Goal: Transaction & Acquisition: Purchase product/service

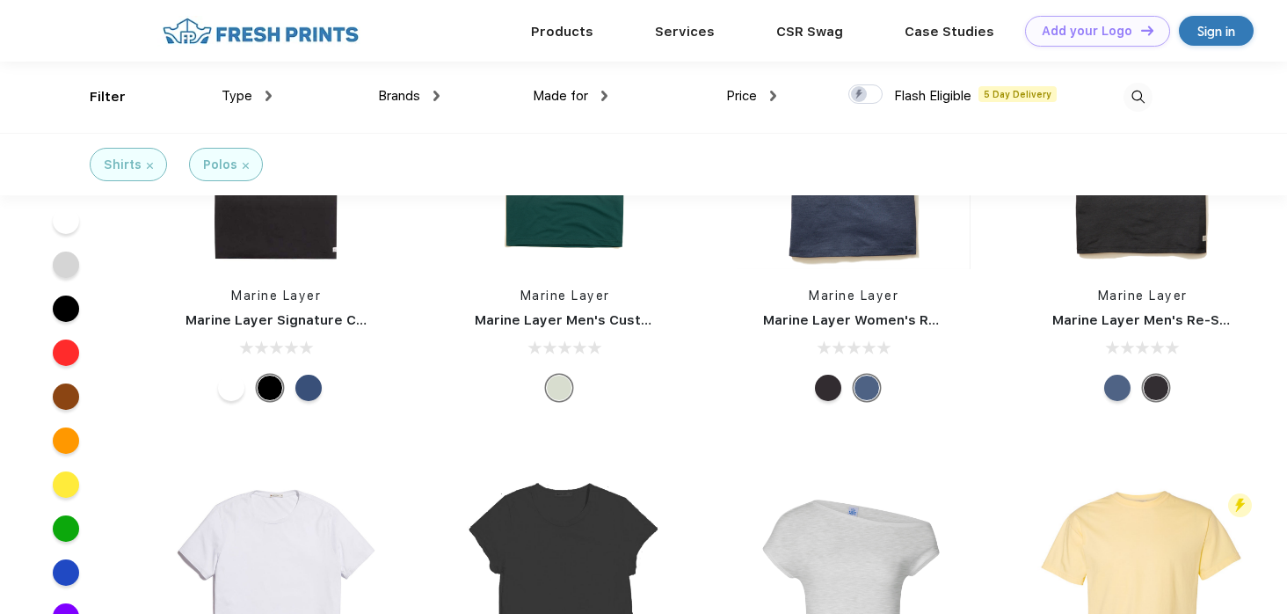
scroll to position [1, 0]
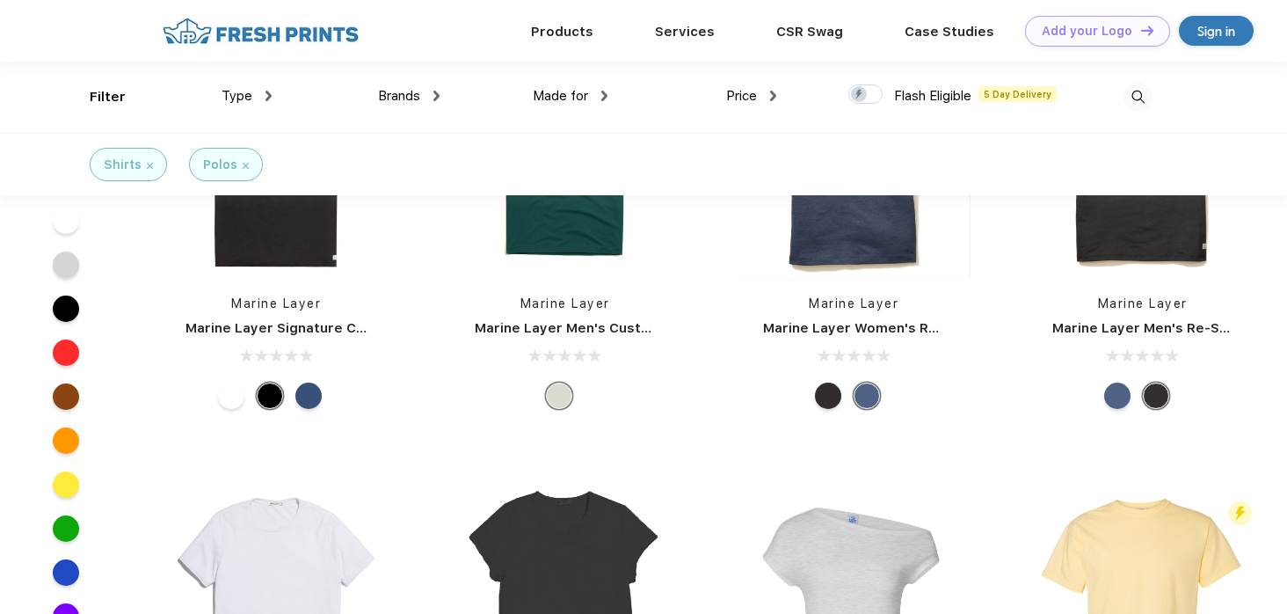
click at [1114, 89] on div at bounding box center [1069, 97] width 168 height 71
click at [1137, 89] on img at bounding box center [1138, 97] width 29 height 29
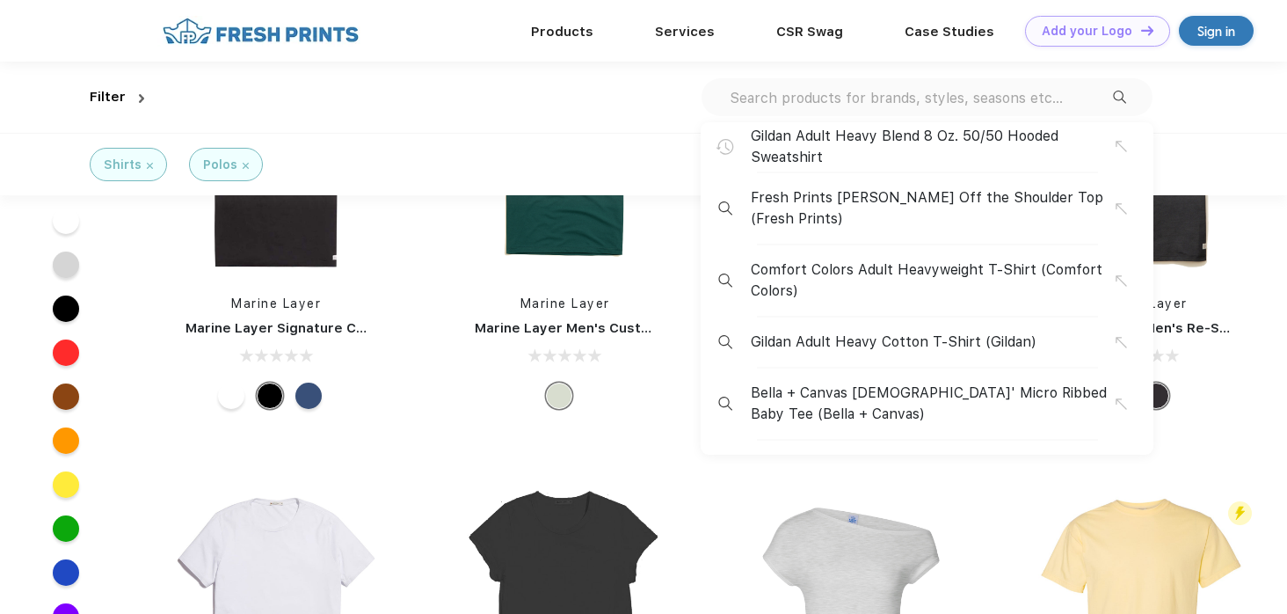
click at [924, 91] on input "text" at bounding box center [920, 97] width 385 height 19
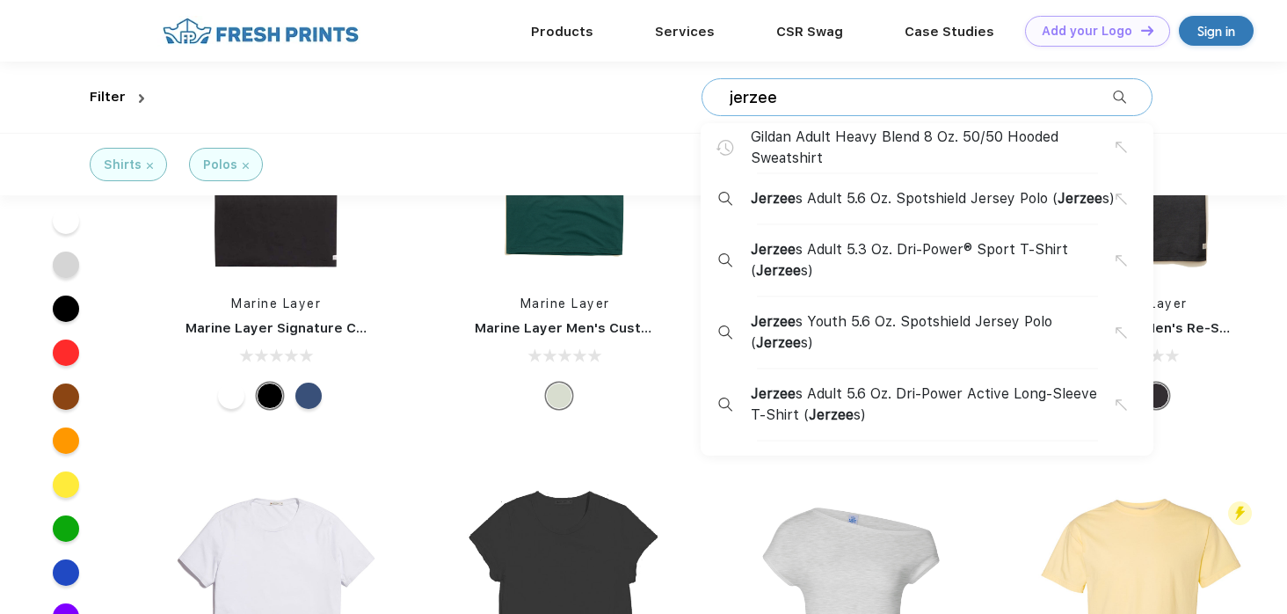
type input "jerzee"
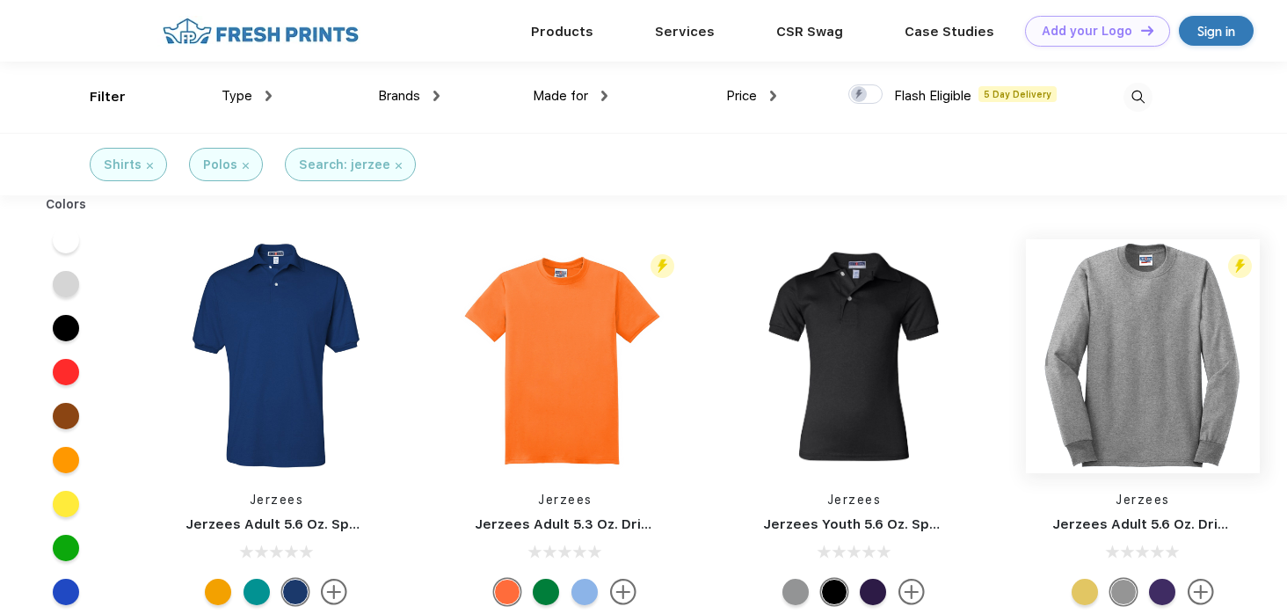
click at [1186, 434] on img at bounding box center [1143, 356] width 234 height 234
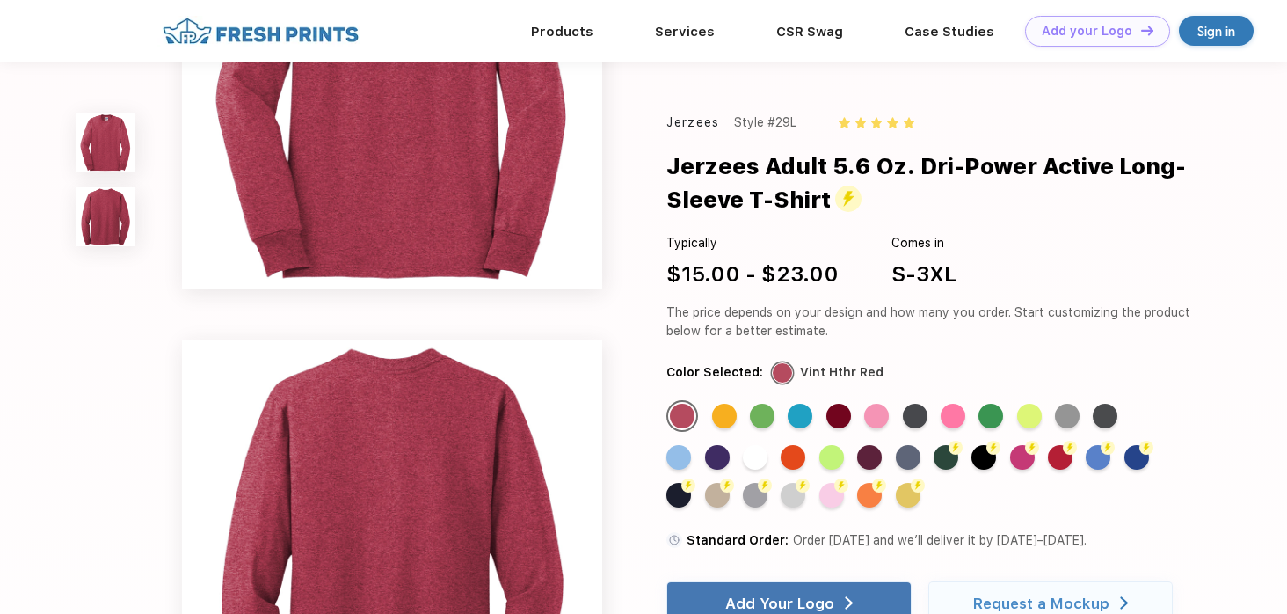
scroll to position [181, 0]
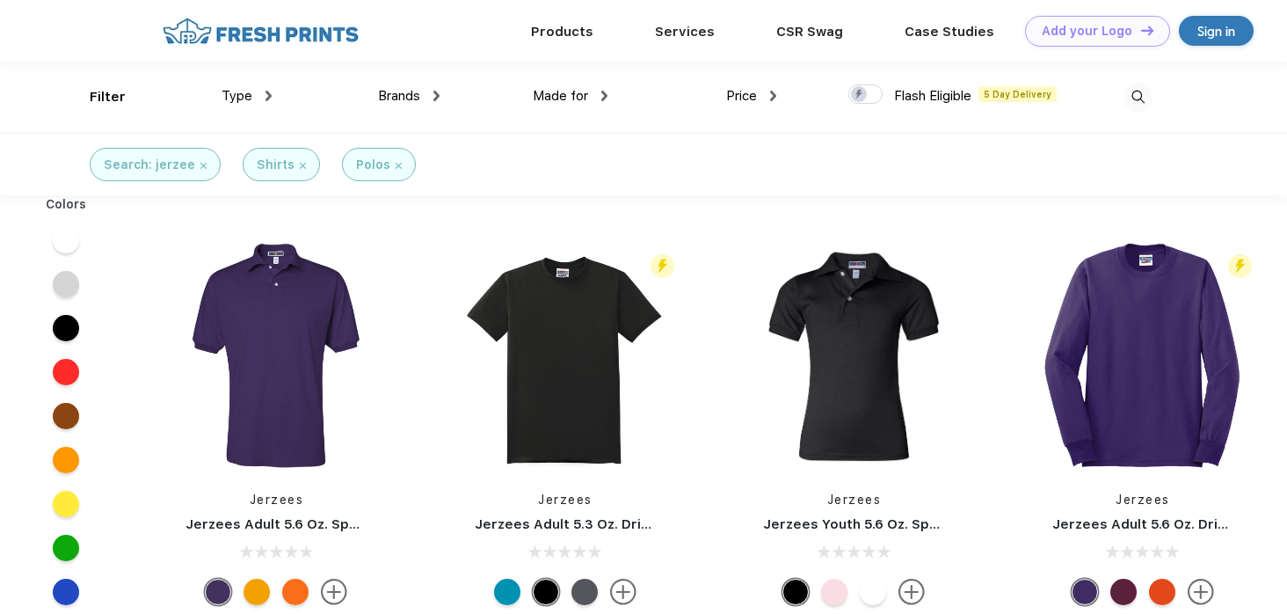
click at [1132, 98] on img at bounding box center [1138, 97] width 29 height 29
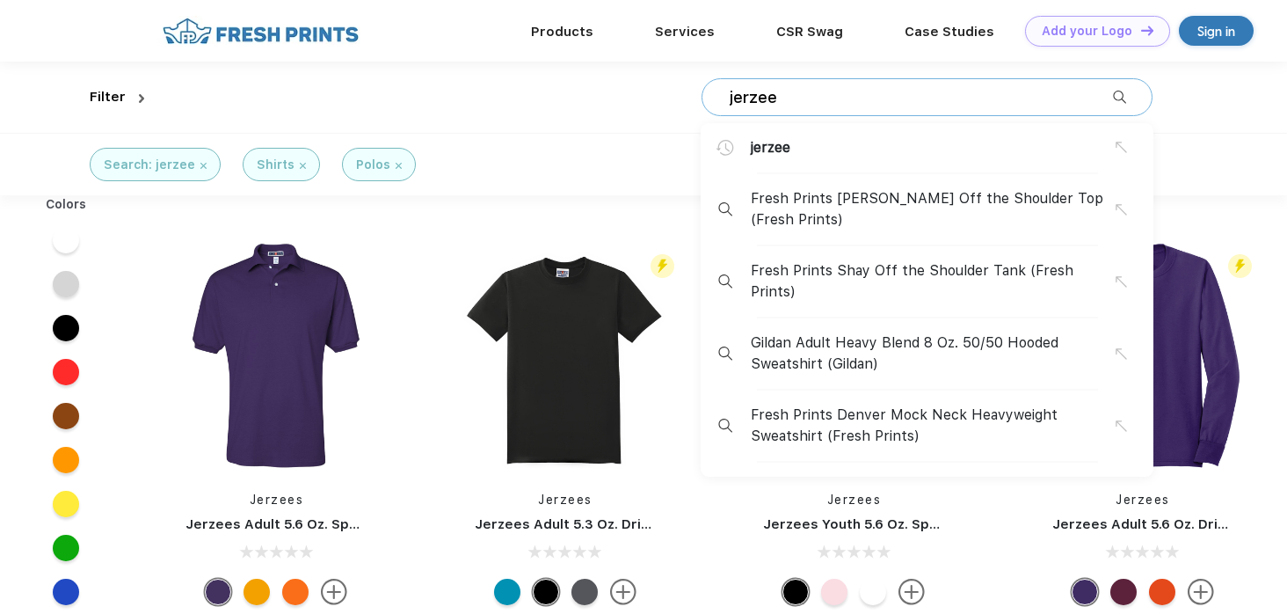
click at [992, 107] on div "[PERSON_NAME] Fresh Prints [PERSON_NAME] Off the Shoulder Top (Fresh Prints) Fr…" at bounding box center [927, 97] width 451 height 38
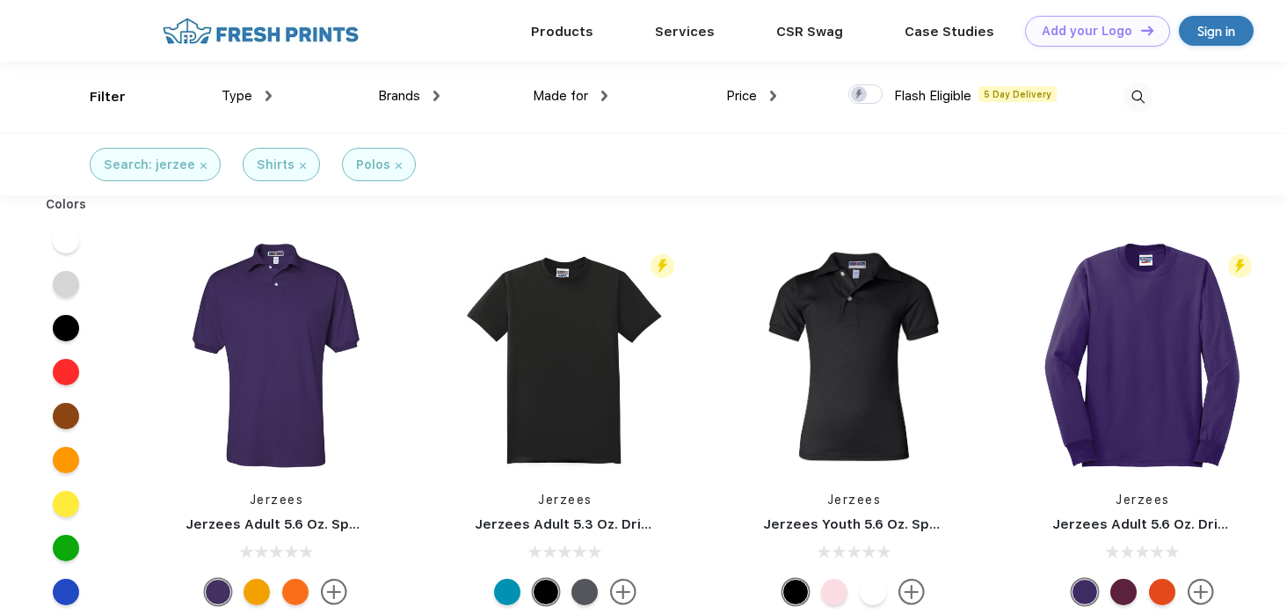
click at [1136, 98] on img at bounding box center [1138, 97] width 29 height 29
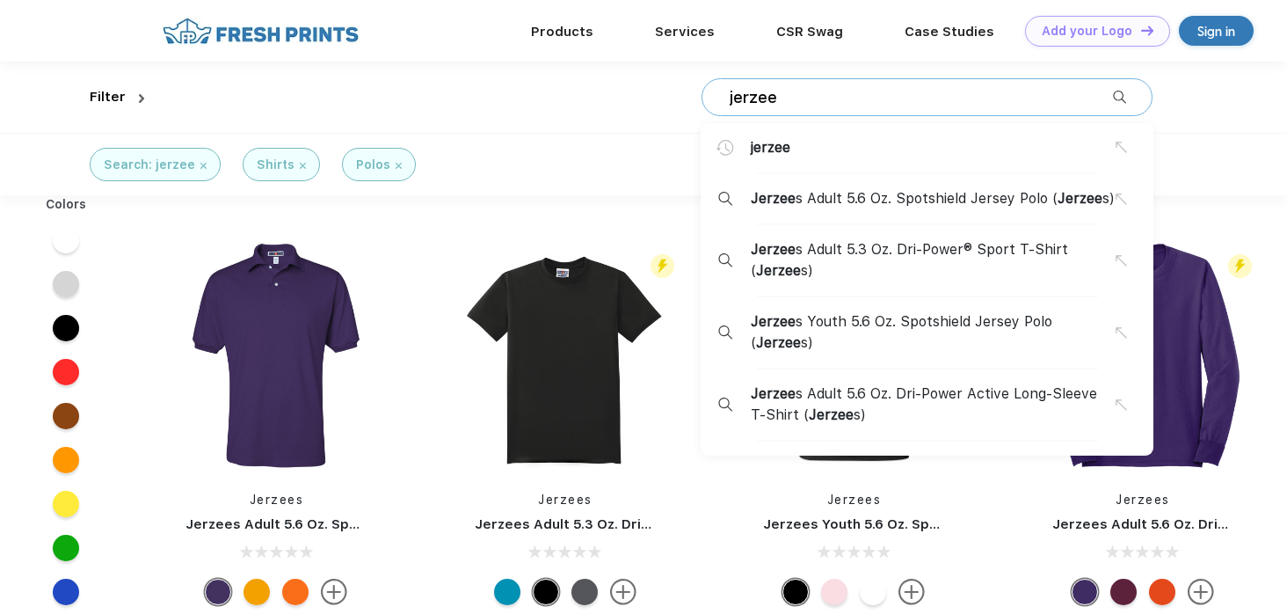
click at [914, 102] on input "jerzee" at bounding box center [920, 97] width 385 height 19
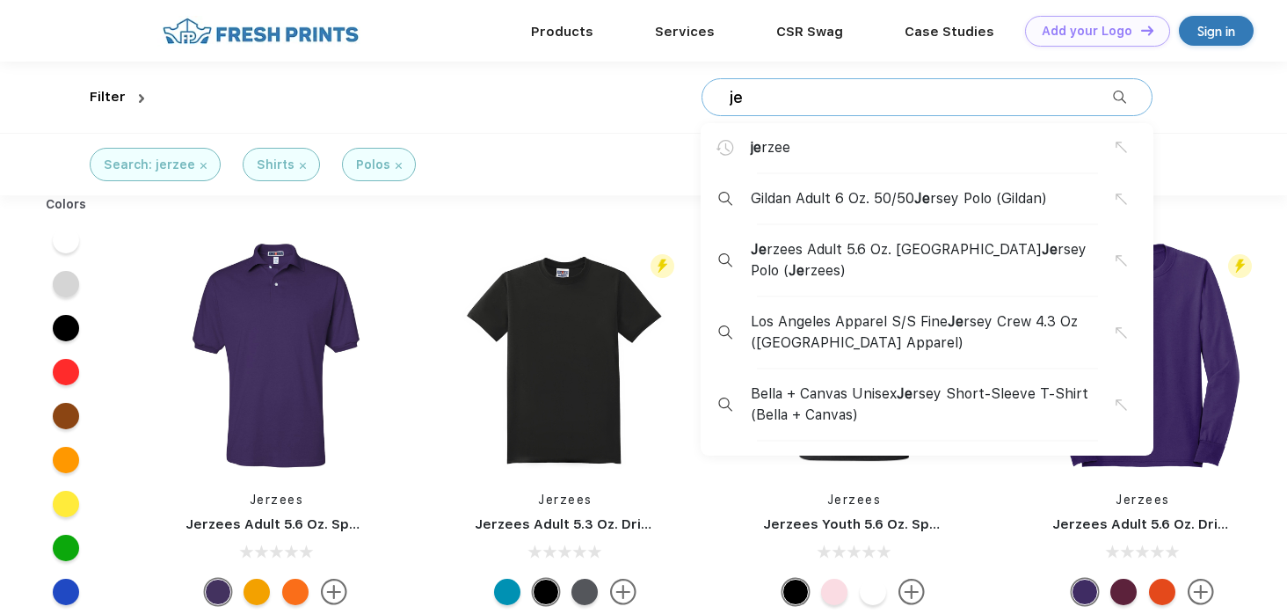
type input "j"
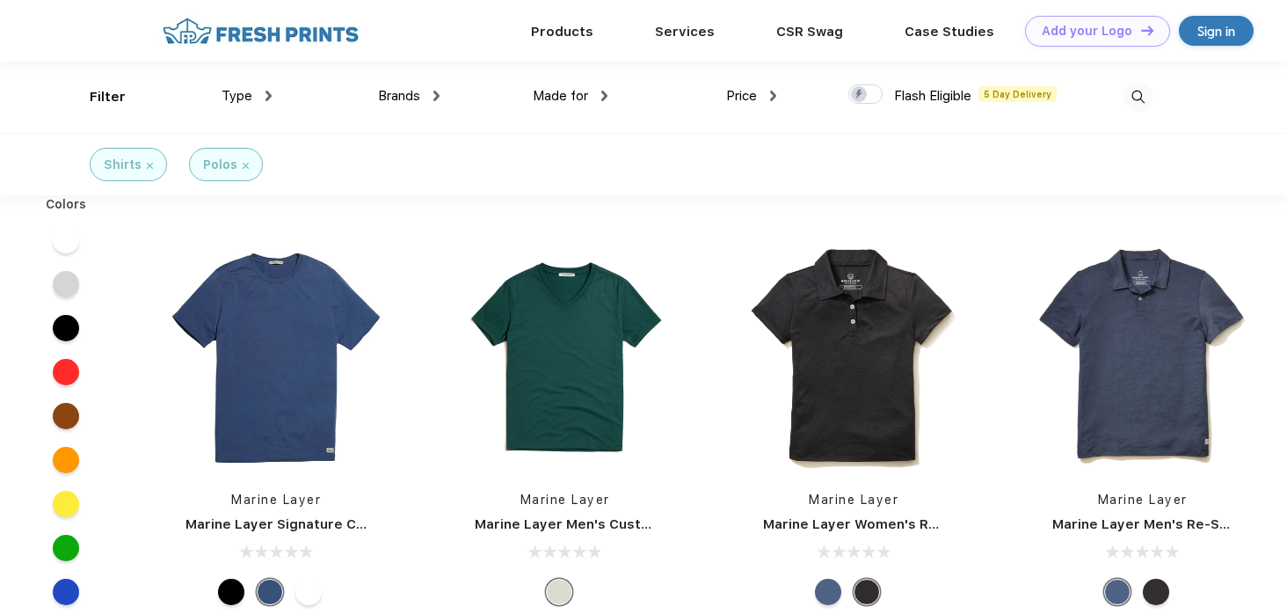
click at [265, 96] on div "Type" at bounding box center [247, 96] width 50 height 20
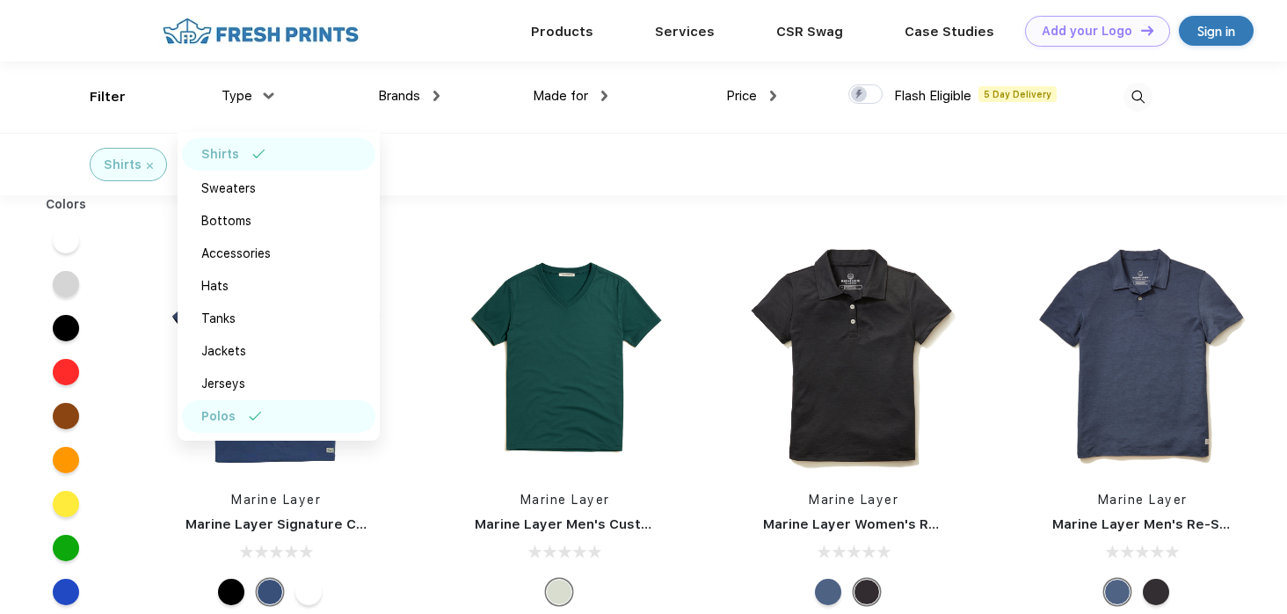
click at [259, 144] on div "Shirts" at bounding box center [278, 154] width 193 height 33
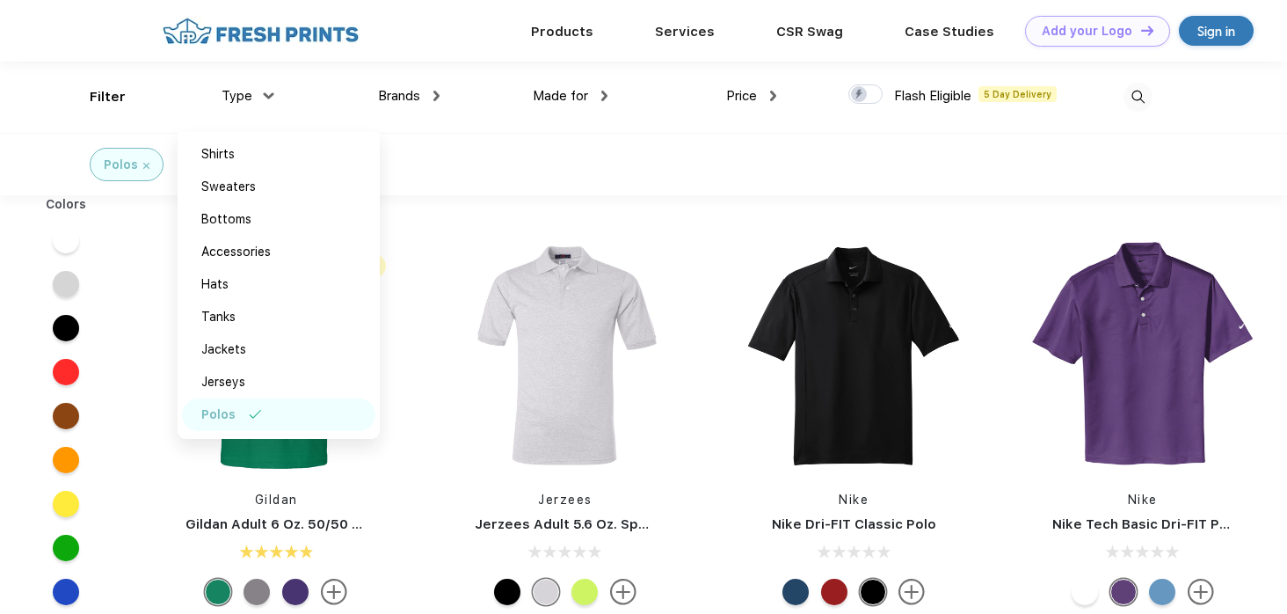
click at [237, 422] on div "Polos" at bounding box center [278, 414] width 193 height 33
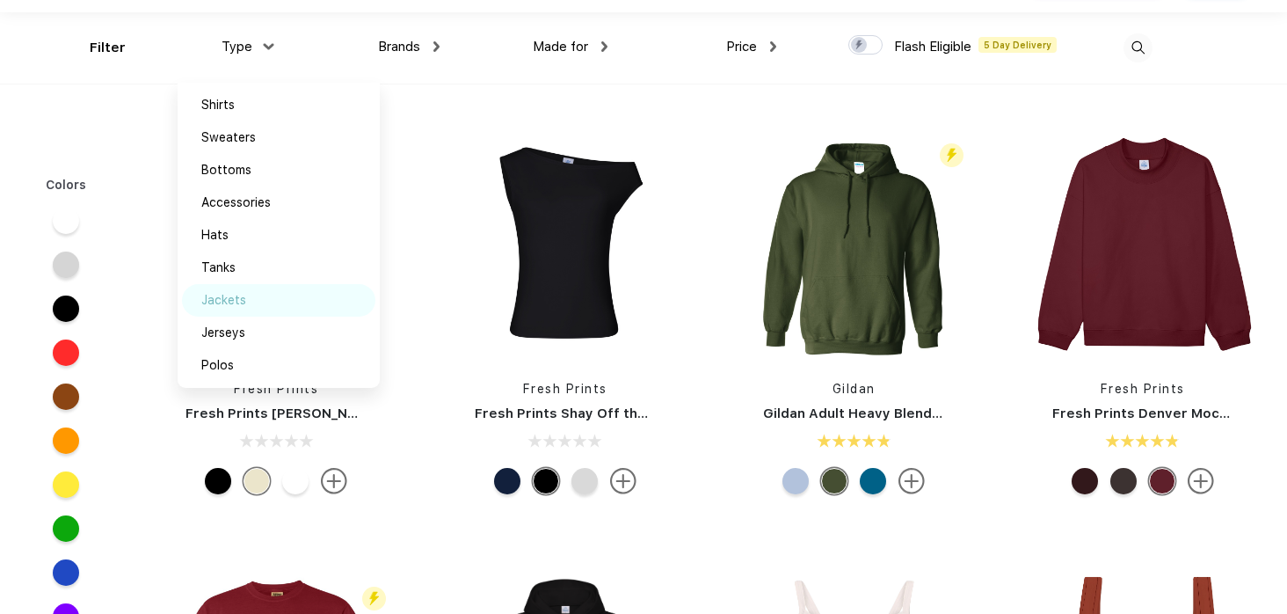
scroll to position [52, 0]
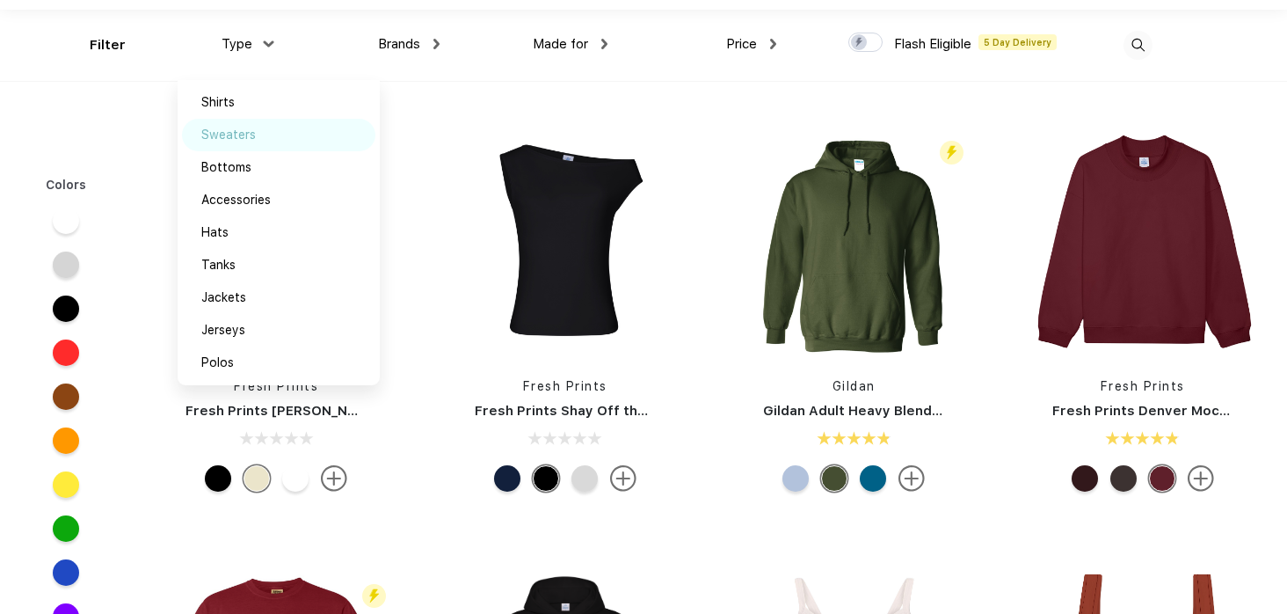
click at [218, 132] on div "Sweaters" at bounding box center [228, 135] width 55 height 18
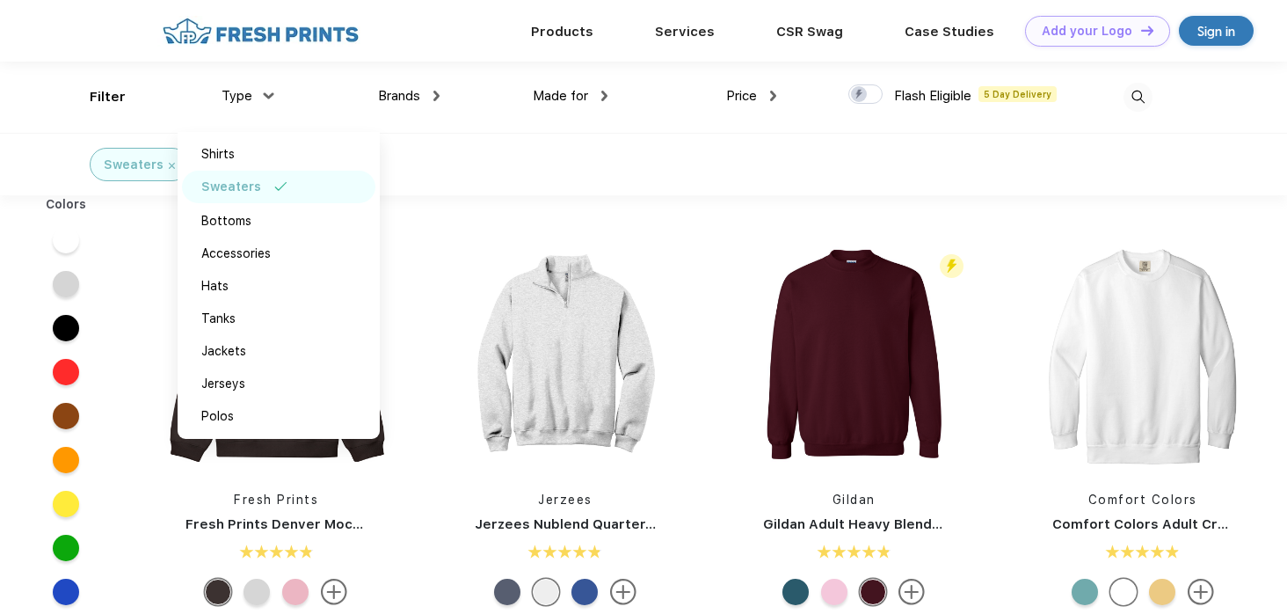
click at [293, 186] on div "Sweaters" at bounding box center [278, 187] width 193 height 33
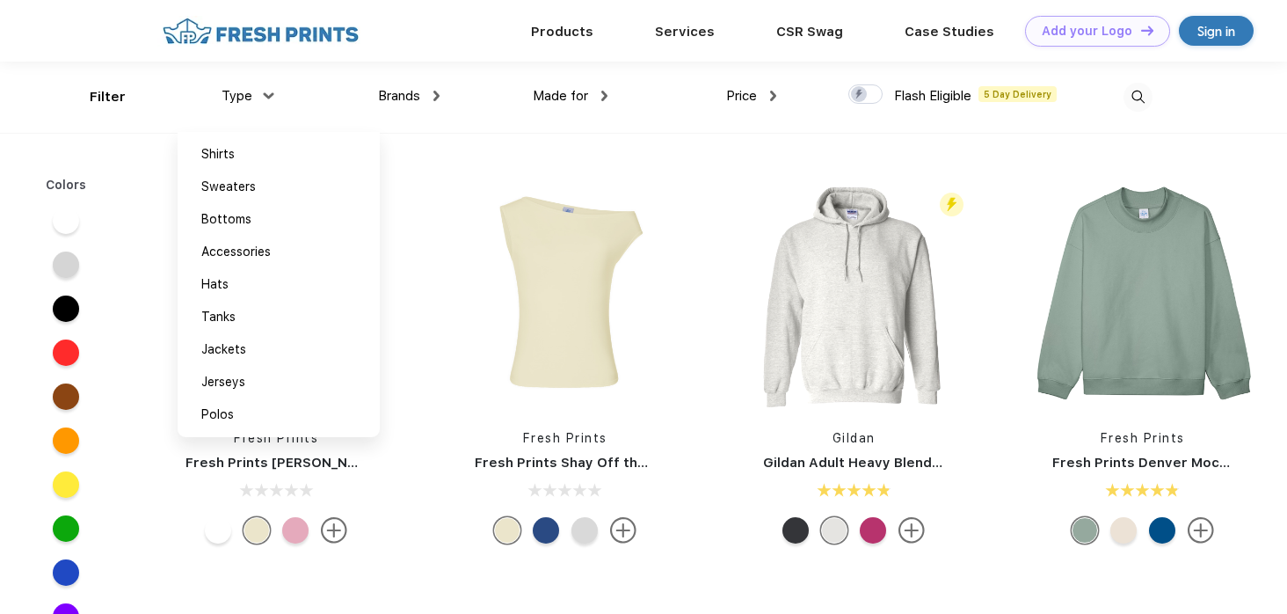
click at [1141, 91] on img at bounding box center [1138, 97] width 29 height 29
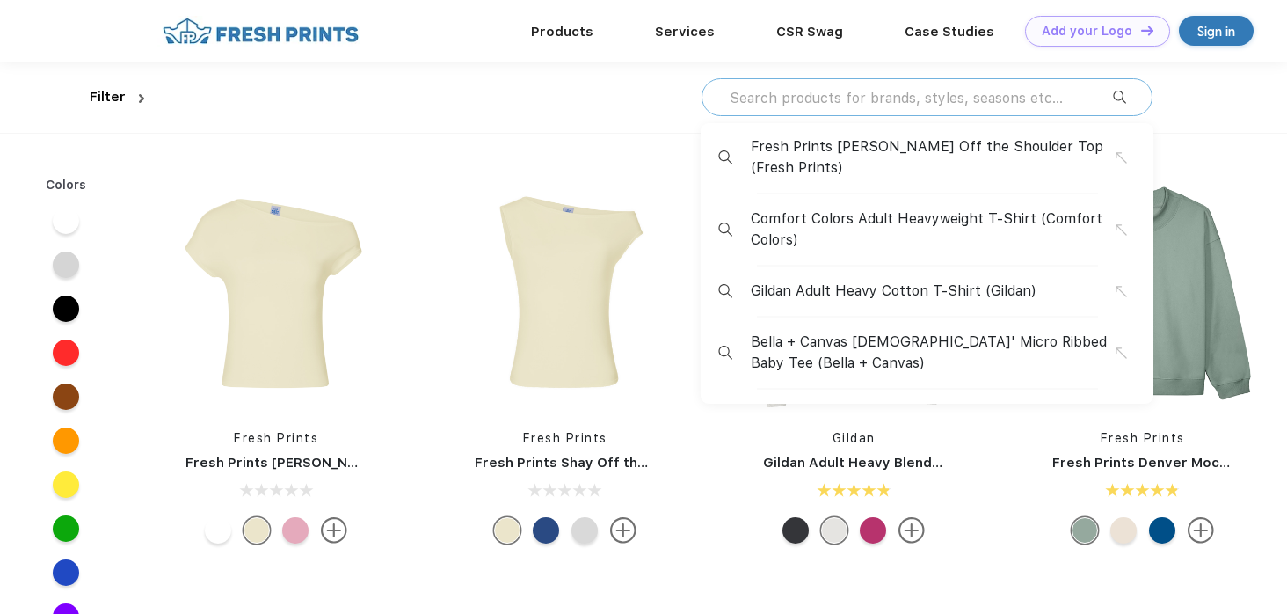
click at [961, 107] on div "Fresh Prints [PERSON_NAME] Off the Shoulder Top (Fresh Prints) Comfort Colors A…" at bounding box center [927, 97] width 451 height 38
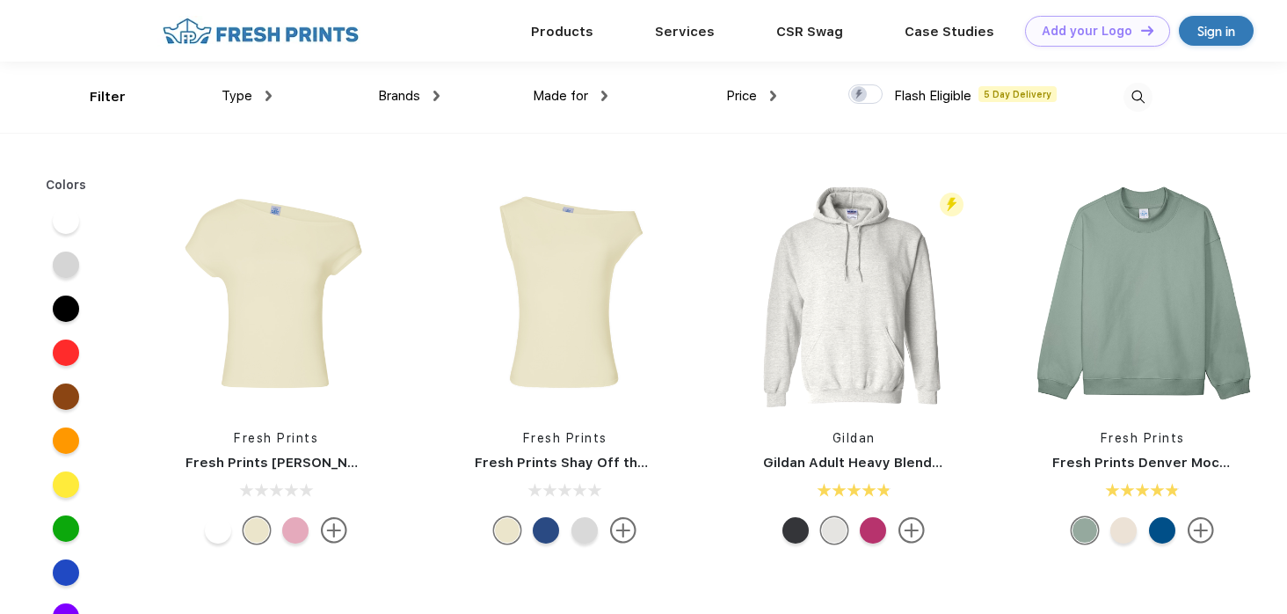
click at [1141, 95] on img at bounding box center [1138, 97] width 29 height 29
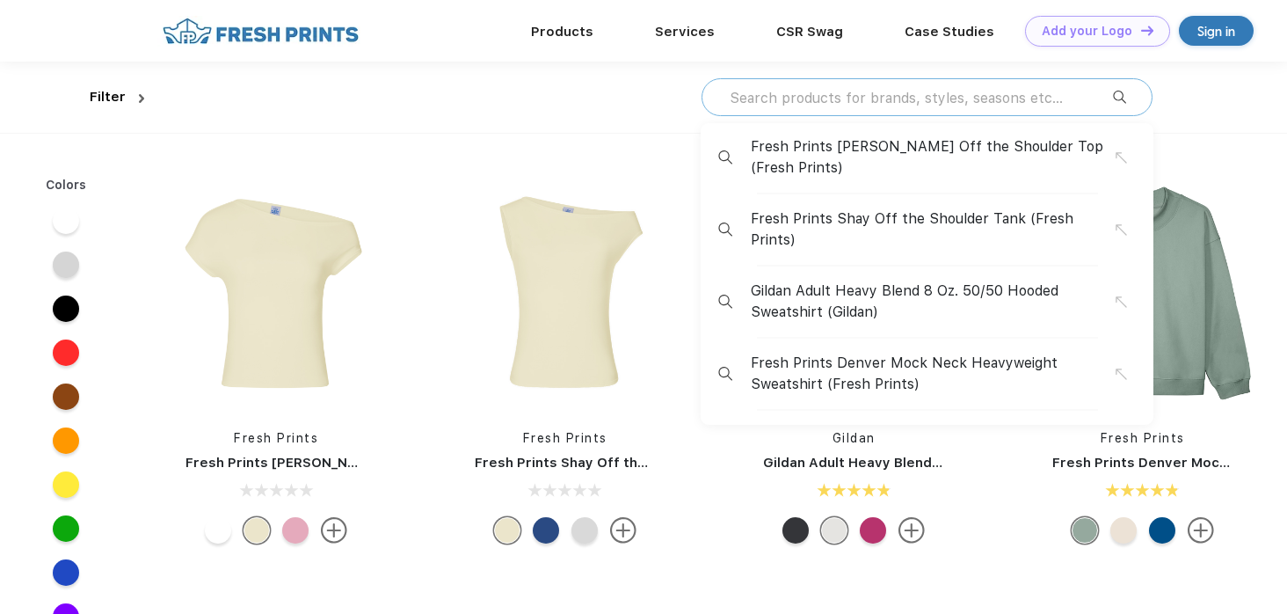
click at [927, 98] on input "text" at bounding box center [920, 97] width 385 height 19
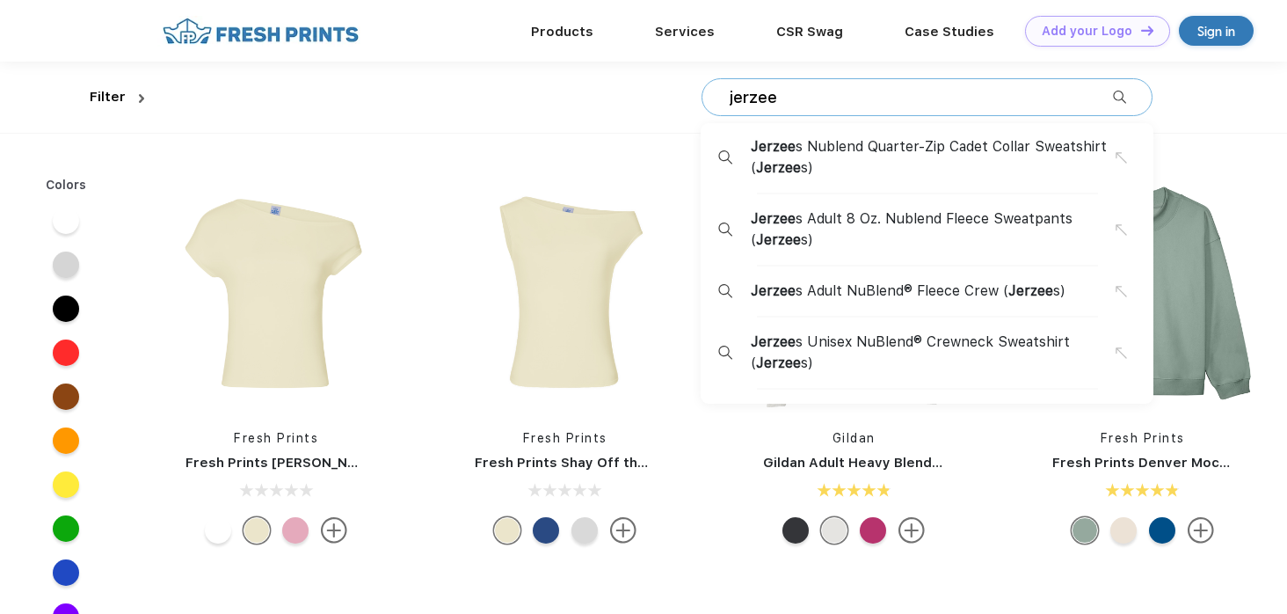
type input "jerzee"
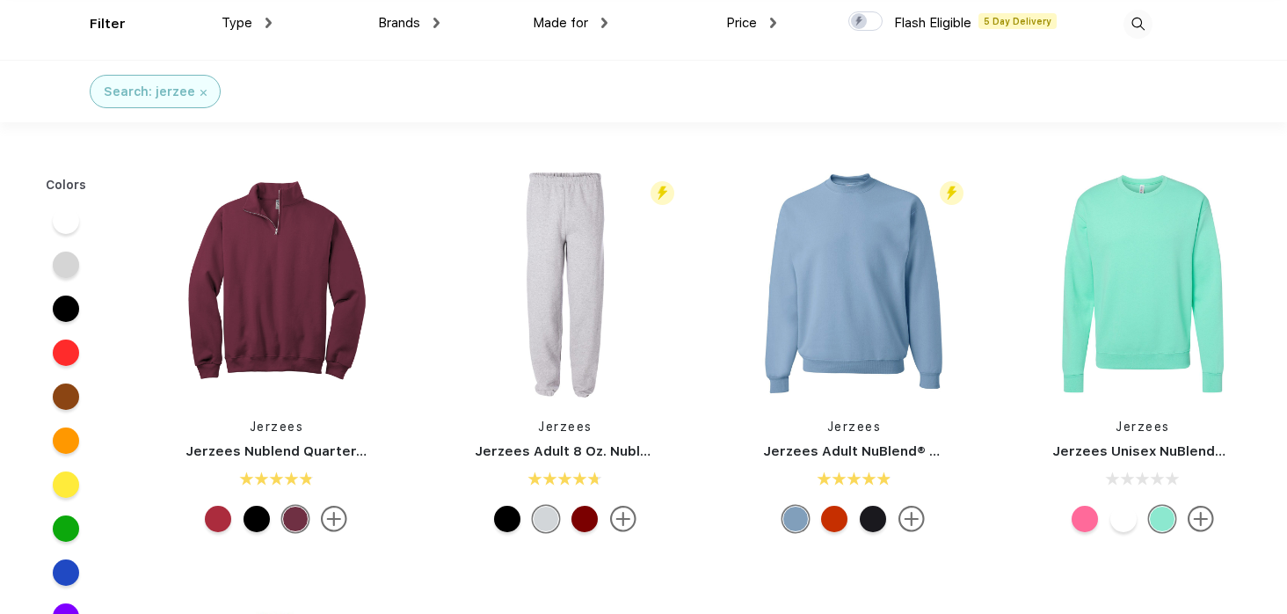
scroll to position [81, 0]
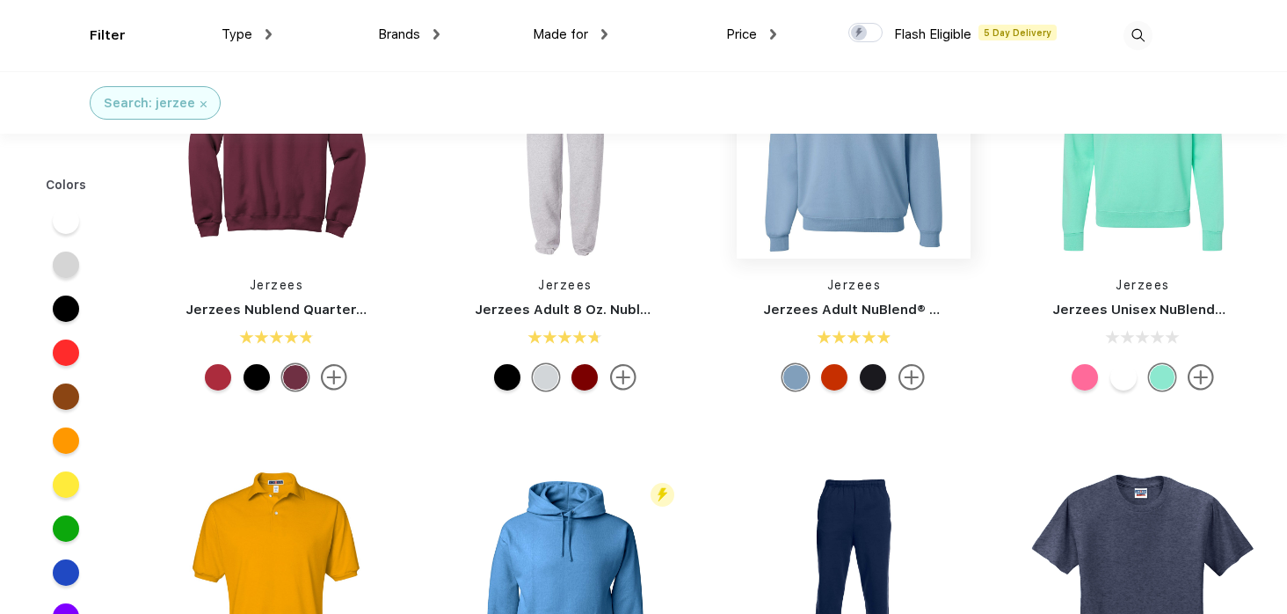
click at [845, 213] on img at bounding box center [854, 142] width 234 height 234
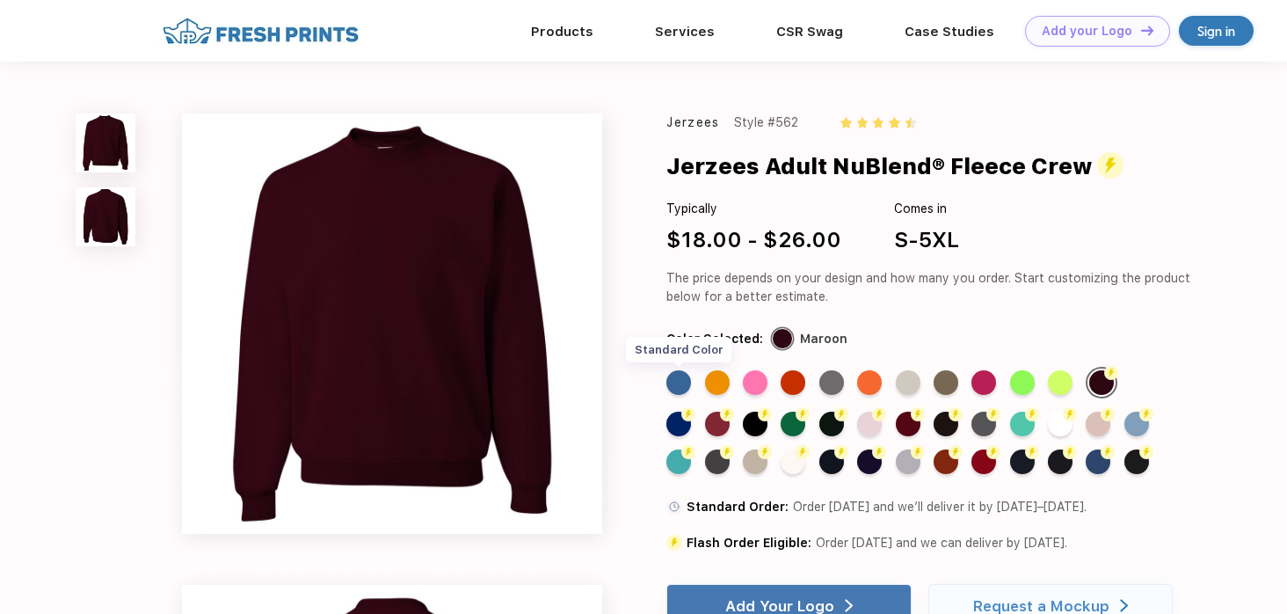
click at [671, 379] on div "Standard Color" at bounding box center [679, 382] width 25 height 25
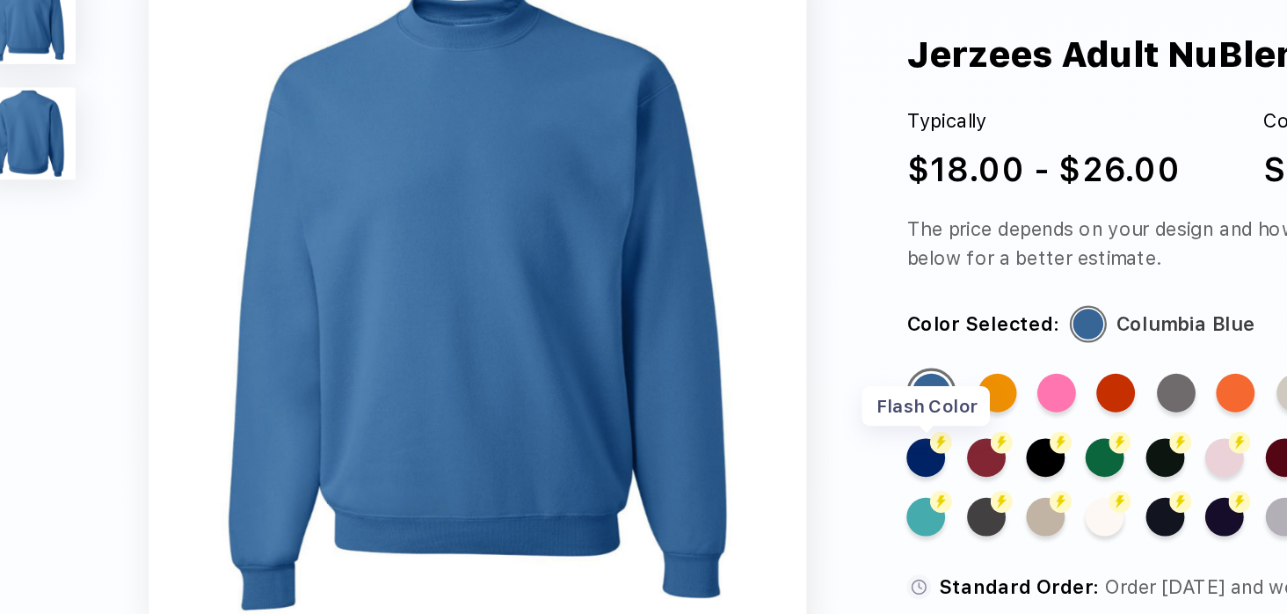
click at [678, 423] on div "Flash Color" at bounding box center [679, 424] width 25 height 25
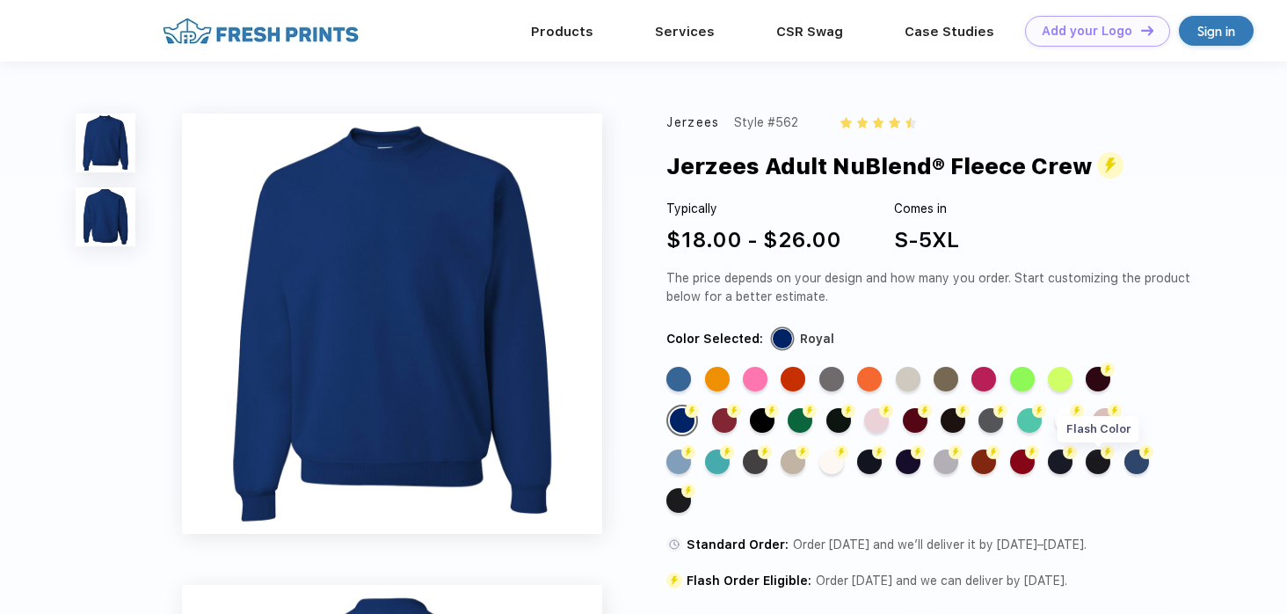
click at [1096, 465] on div "Flash Color" at bounding box center [1098, 461] width 25 height 25
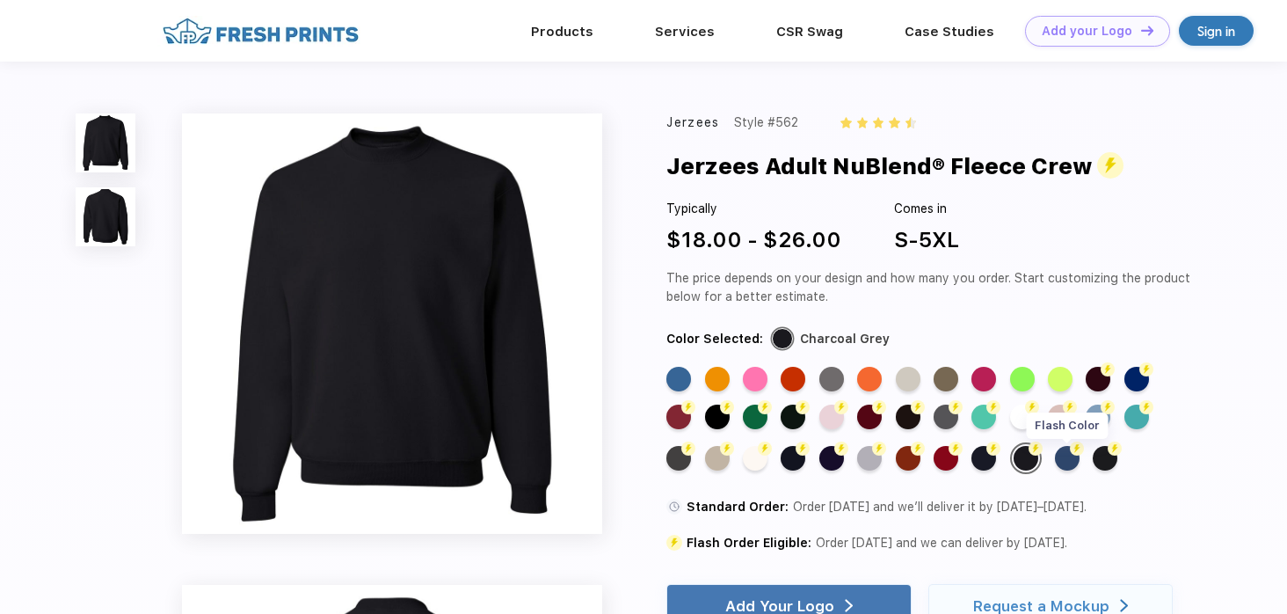
click at [1060, 462] on div "Flash Color" at bounding box center [1067, 458] width 25 height 25
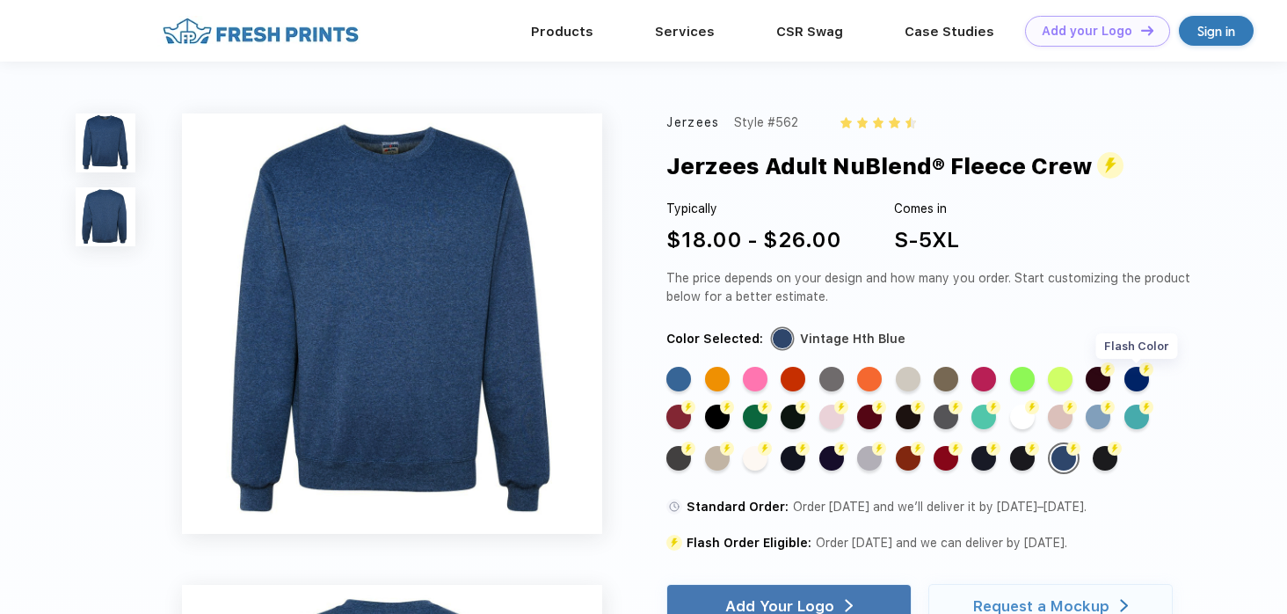
click at [1136, 382] on div "Flash Color" at bounding box center [1137, 379] width 25 height 25
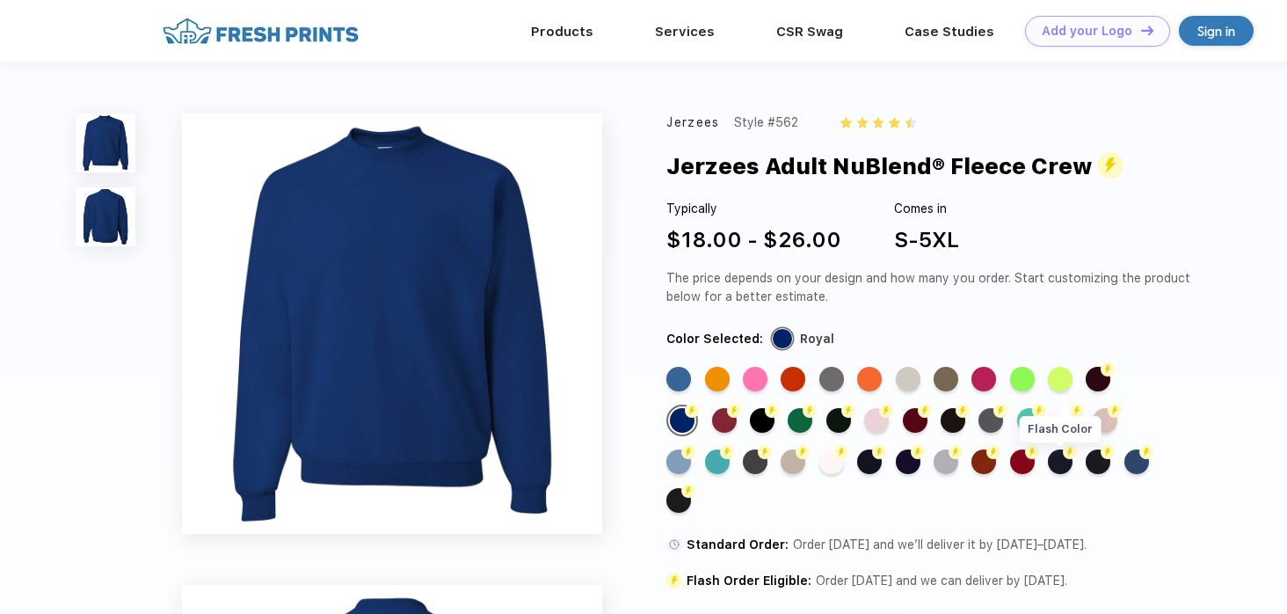
click at [1073, 462] on div "Flash Color" at bounding box center [1060, 461] width 25 height 25
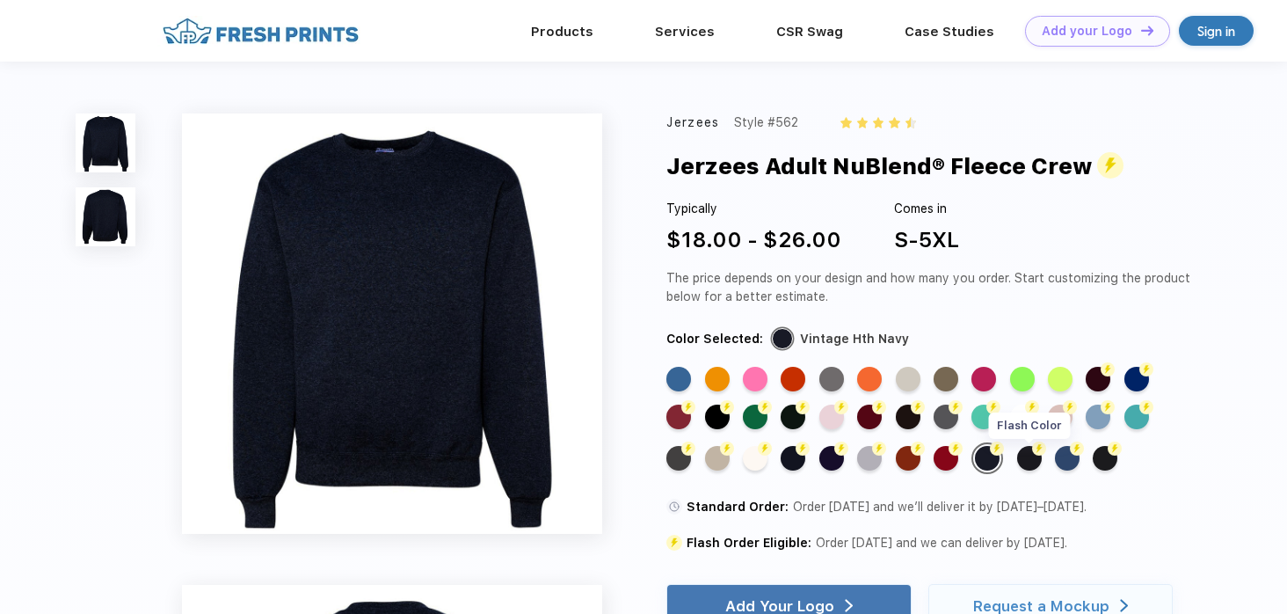
click at [1027, 463] on div "Flash Color" at bounding box center [1029, 458] width 25 height 25
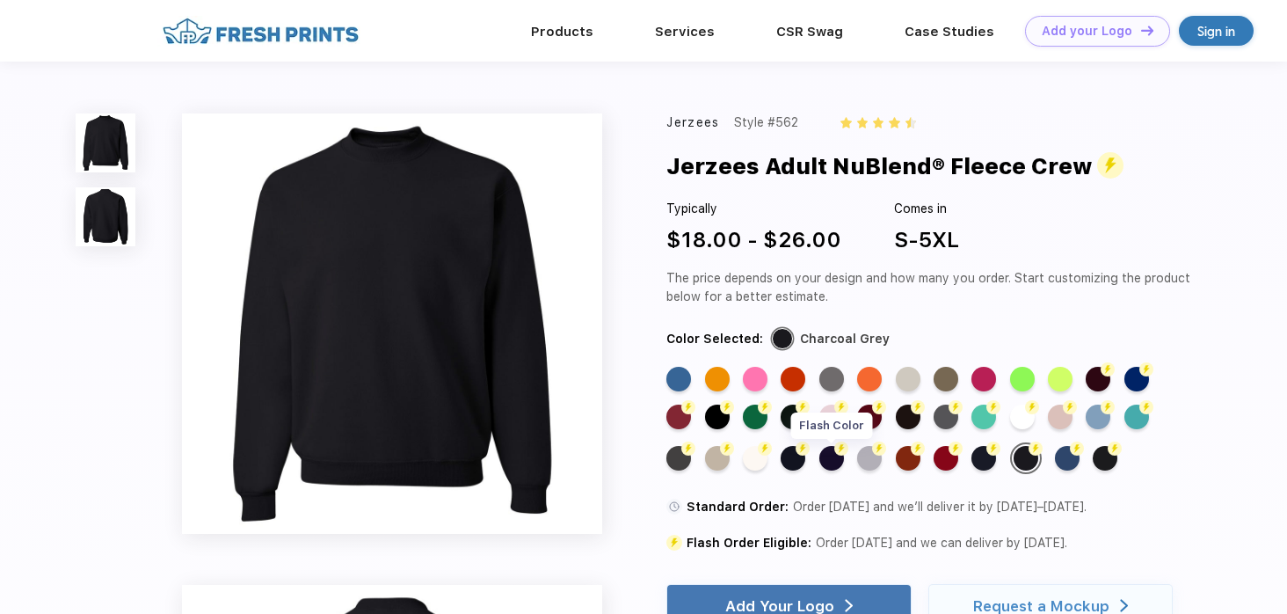
click at [827, 459] on div "Flash Color" at bounding box center [832, 458] width 25 height 25
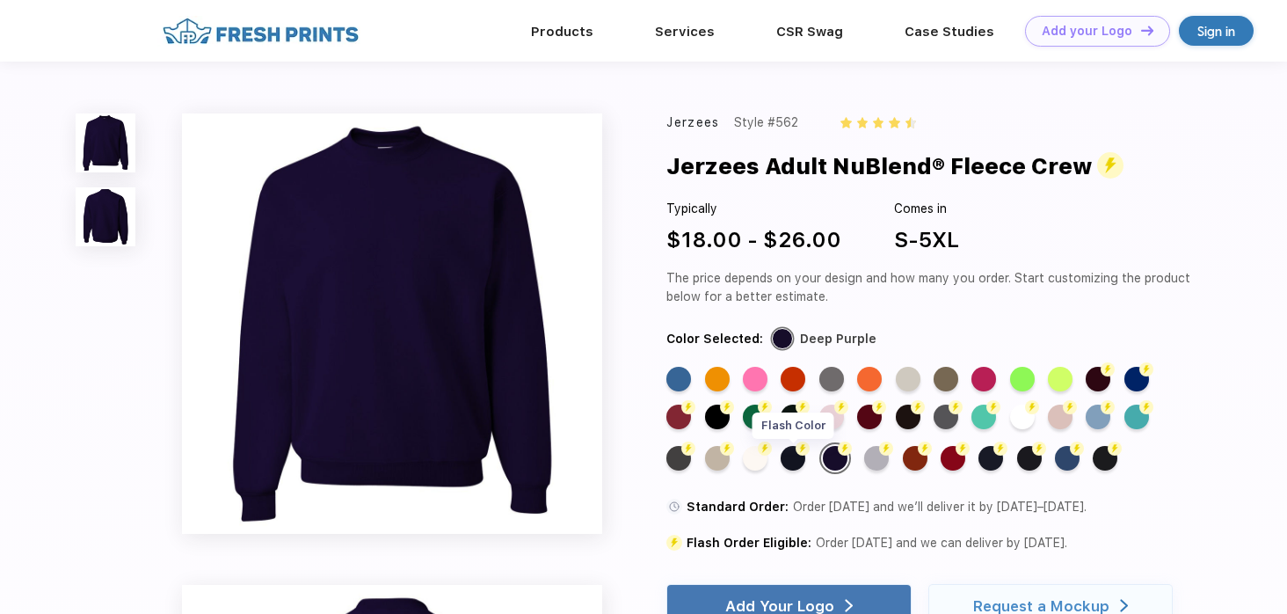
click at [790, 460] on div "Flash Color" at bounding box center [793, 458] width 25 height 25
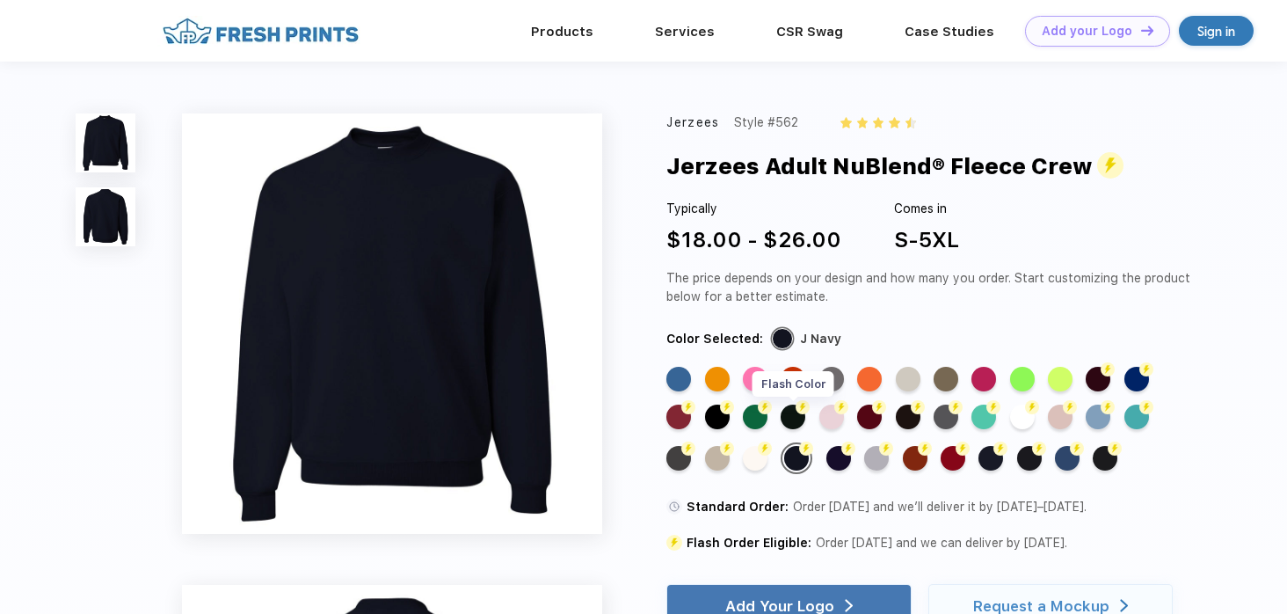
click at [796, 418] on div "Flash Color" at bounding box center [793, 416] width 25 height 25
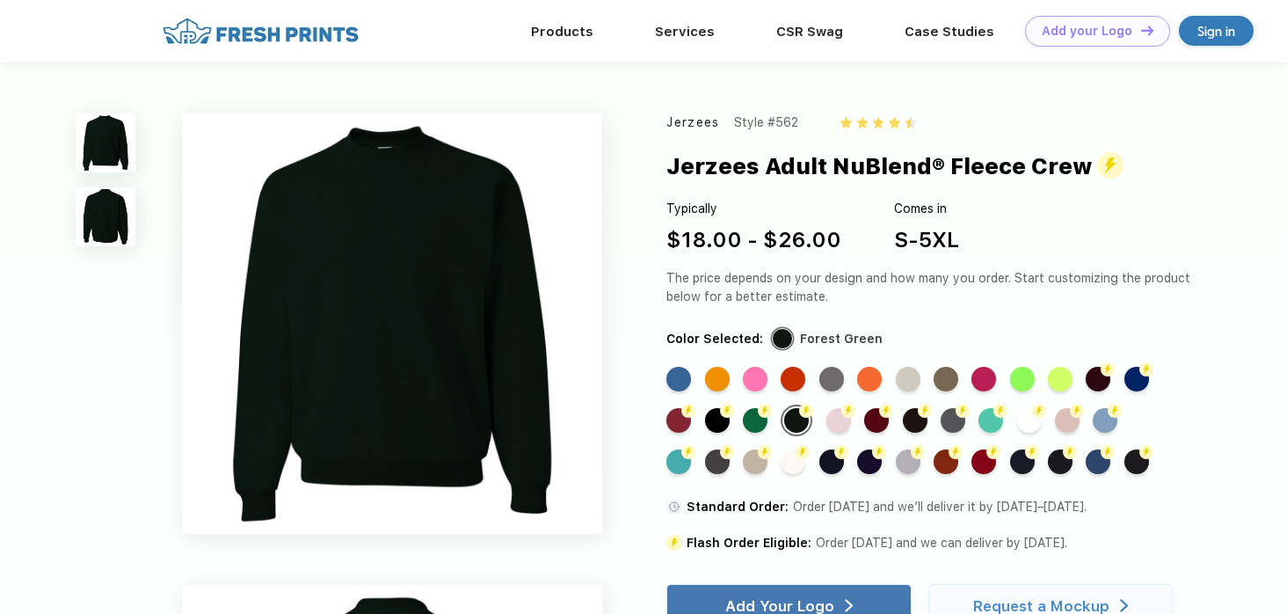
click at [743, 429] on div "Standard Color Standard Color Standard Color Standard Color Standard Color Stan…" at bounding box center [916, 427] width 499 height 121
click at [750, 429] on div "Flash Color" at bounding box center [755, 420] width 25 height 25
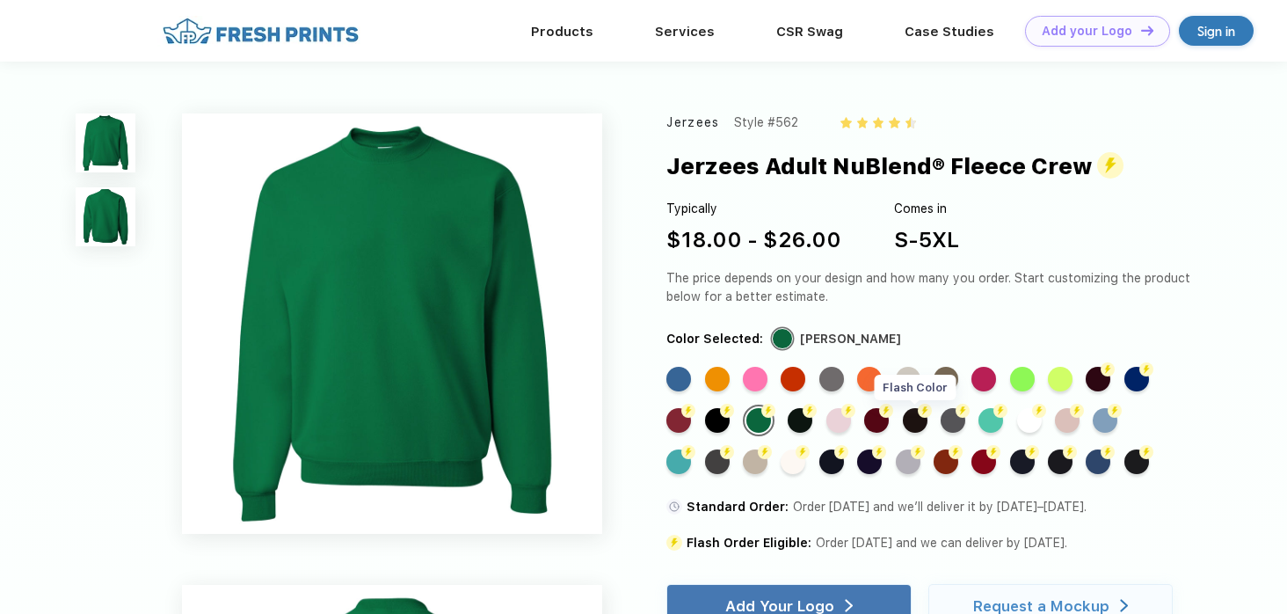
click at [924, 419] on div "Flash Color" at bounding box center [915, 420] width 25 height 25
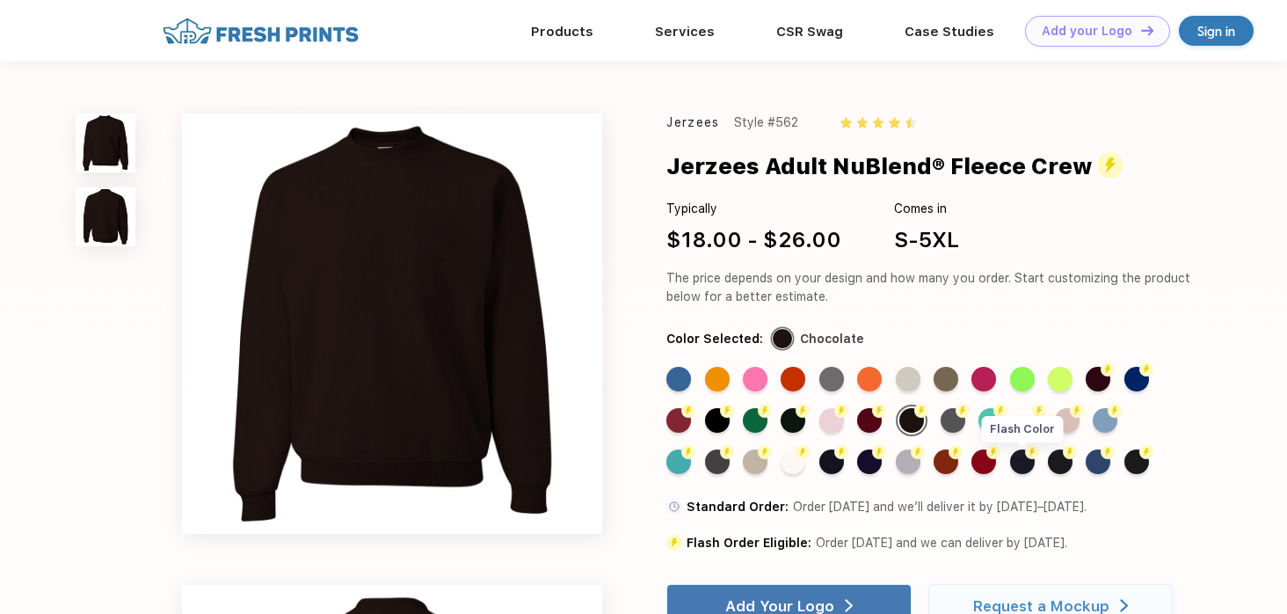
click at [1022, 460] on div "Flash Color" at bounding box center [1022, 461] width 25 height 25
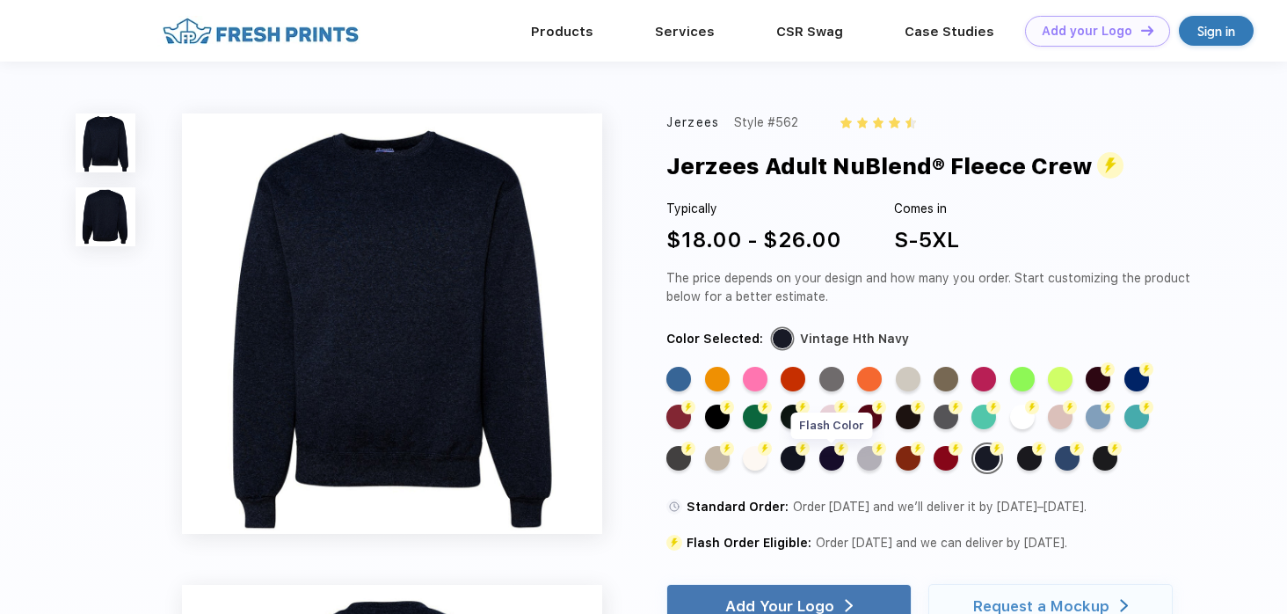
click at [827, 455] on div "Flash Color" at bounding box center [832, 458] width 25 height 25
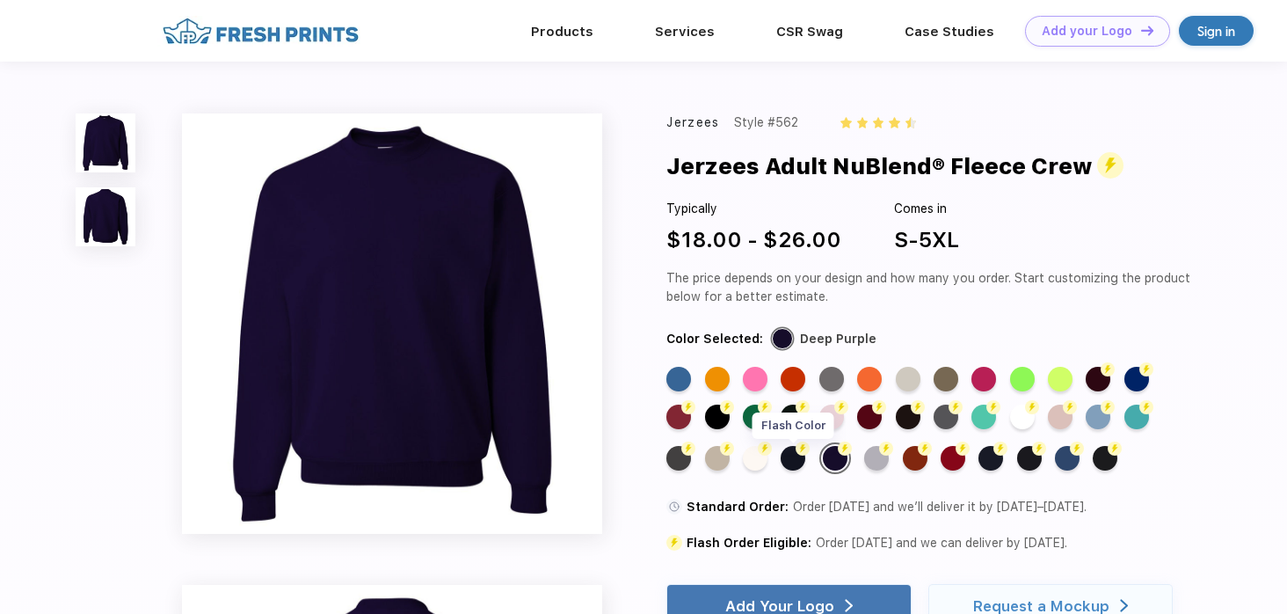
click at [801, 455] on img at bounding box center [803, 448] width 14 height 14
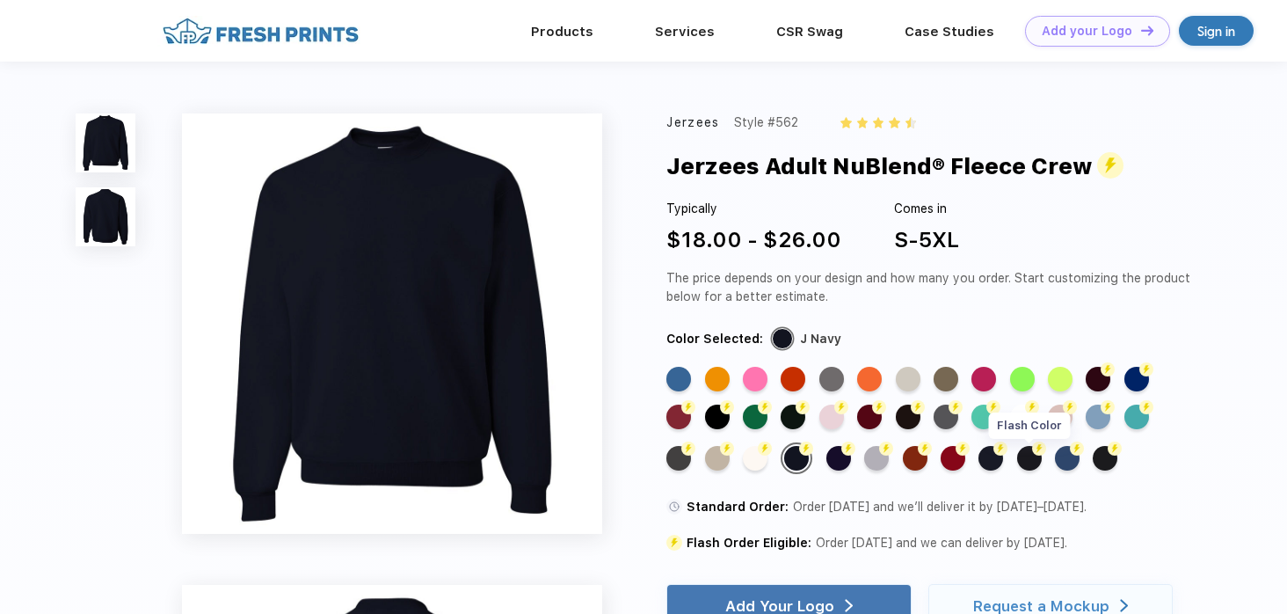
click at [1031, 466] on div "Flash Color" at bounding box center [1029, 458] width 25 height 25
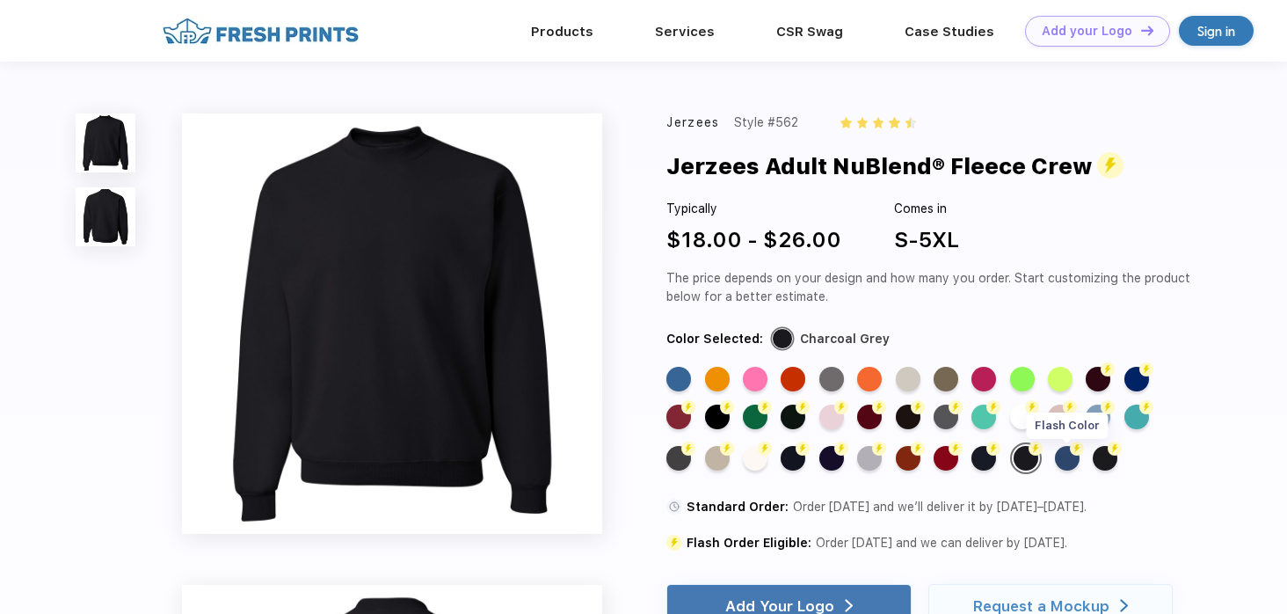
click at [1073, 461] on div "Flash Color" at bounding box center [1067, 458] width 25 height 25
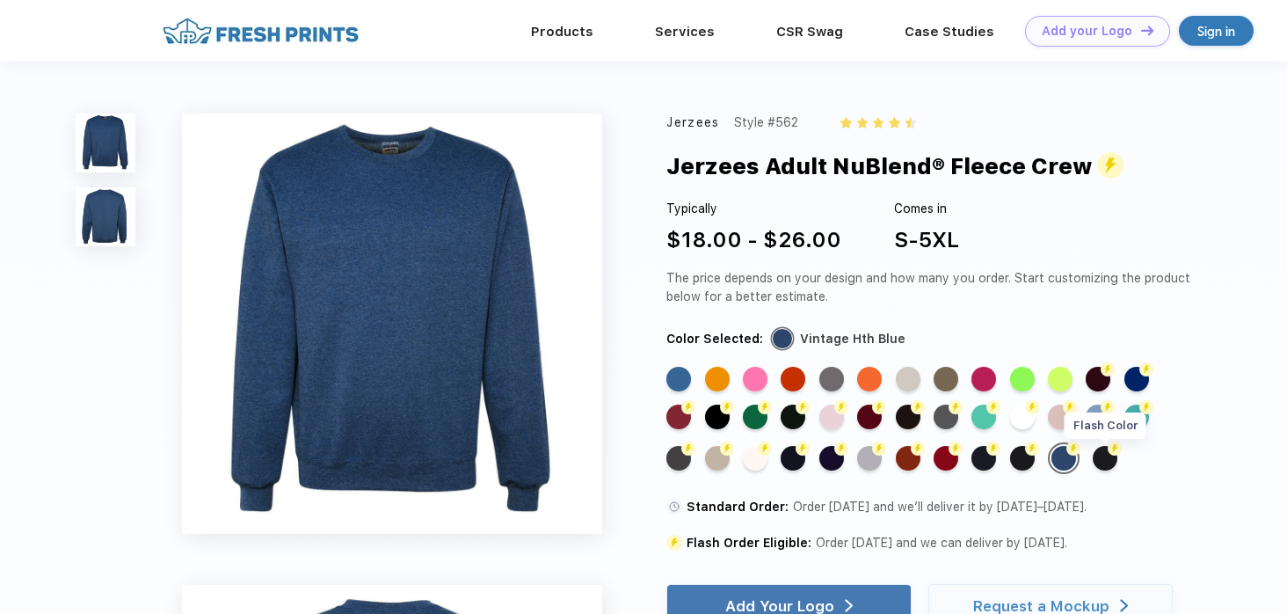
click at [1110, 452] on img at bounding box center [1115, 448] width 14 height 14
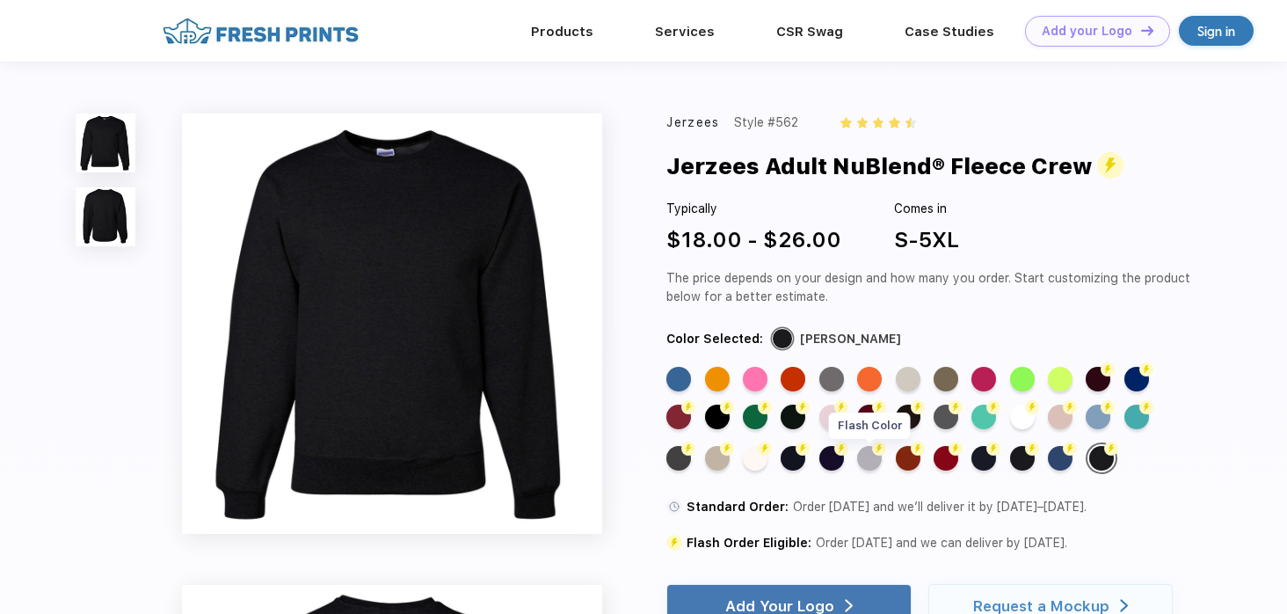
click at [864, 459] on div "Flash Color" at bounding box center [869, 458] width 25 height 25
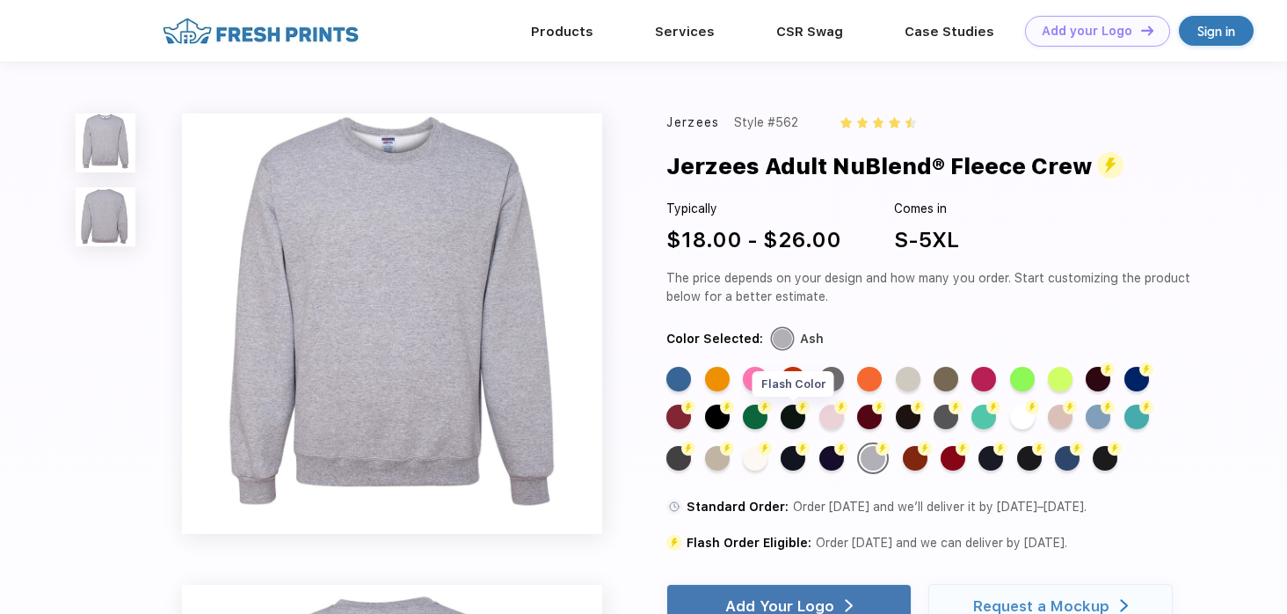
click at [797, 427] on div "Flash Color" at bounding box center [793, 416] width 25 height 25
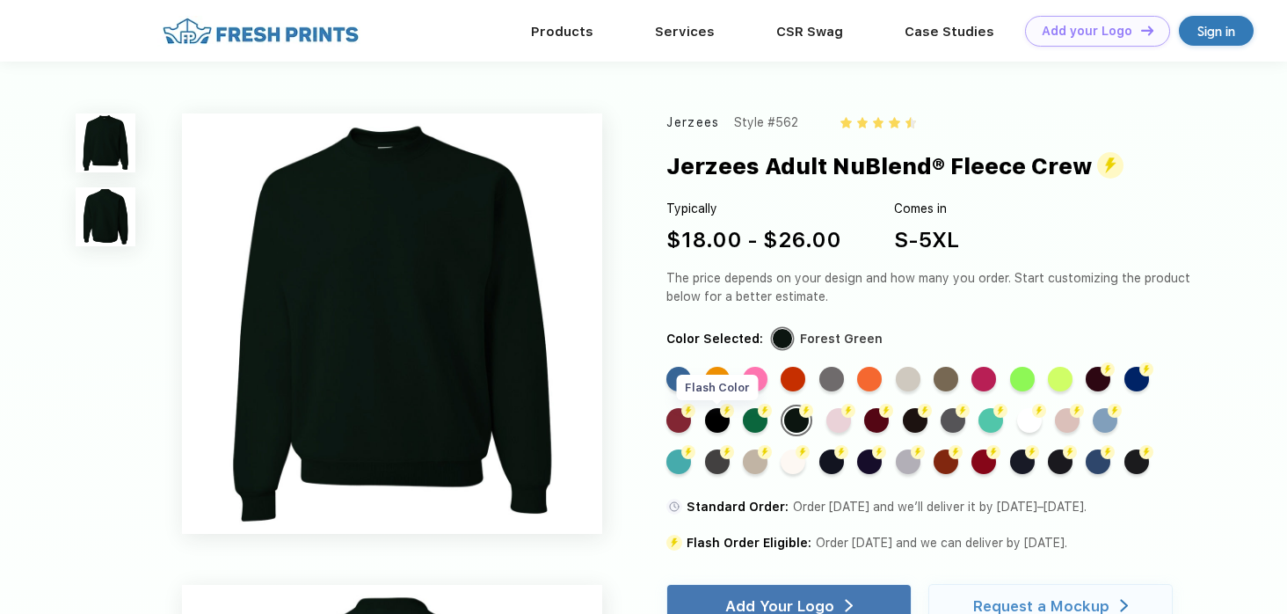
click at [713, 425] on div "Flash Color" at bounding box center [717, 420] width 25 height 25
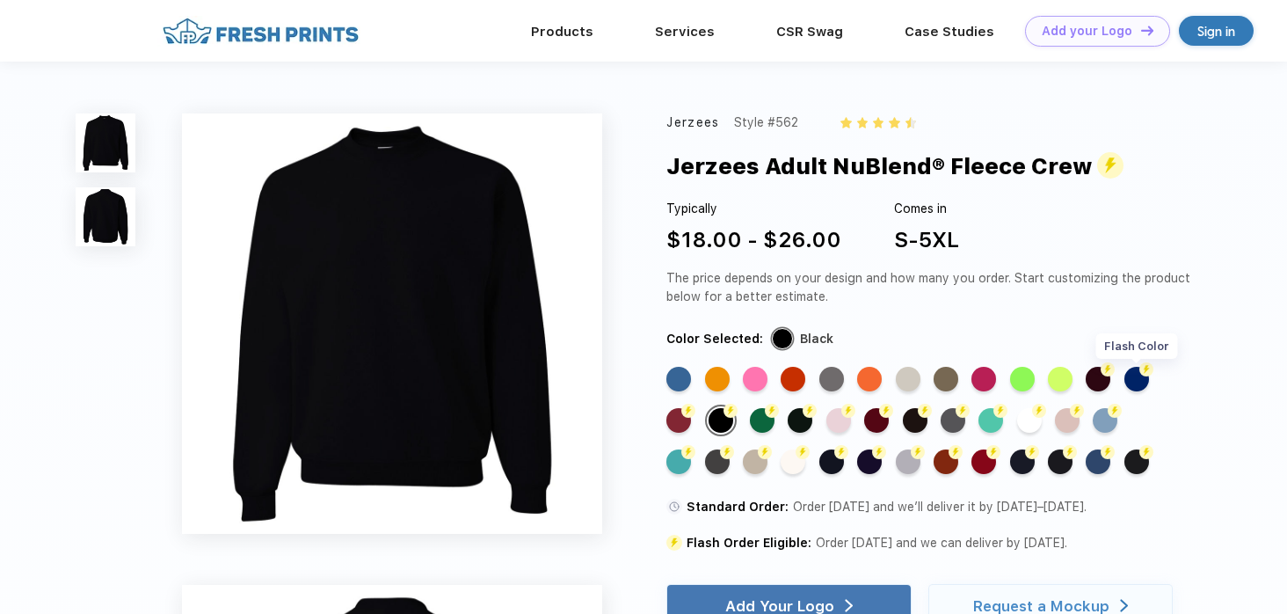
click at [1133, 375] on div "Flash Color" at bounding box center [1137, 379] width 25 height 25
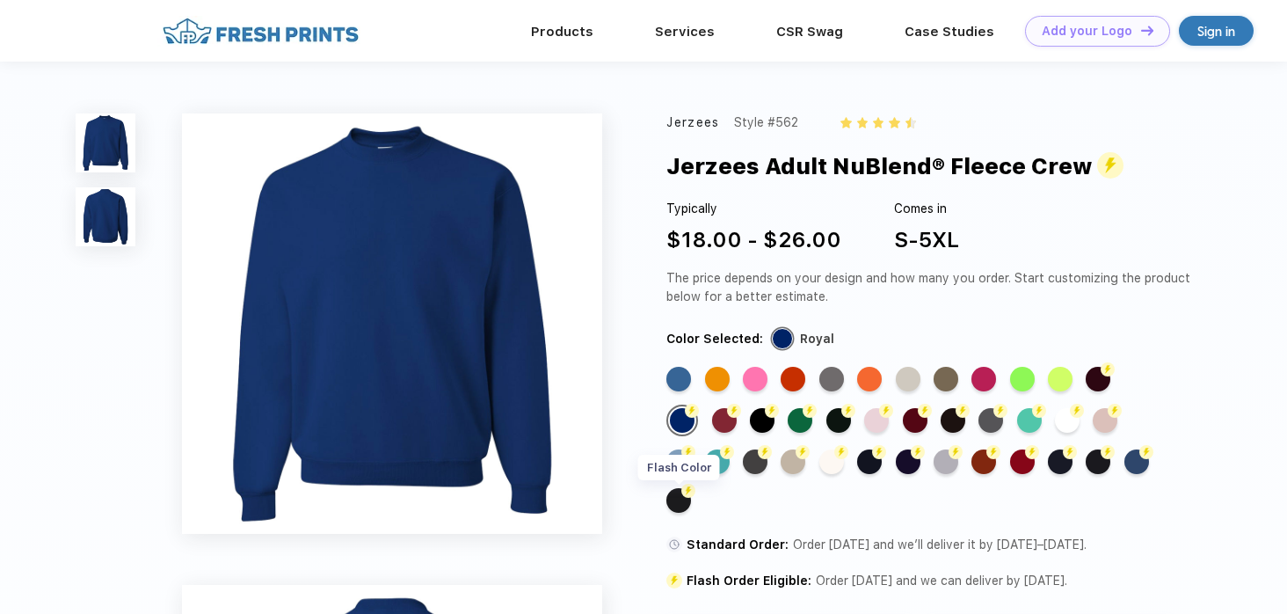
click at [684, 510] on div "Flash Color" at bounding box center [679, 500] width 25 height 25
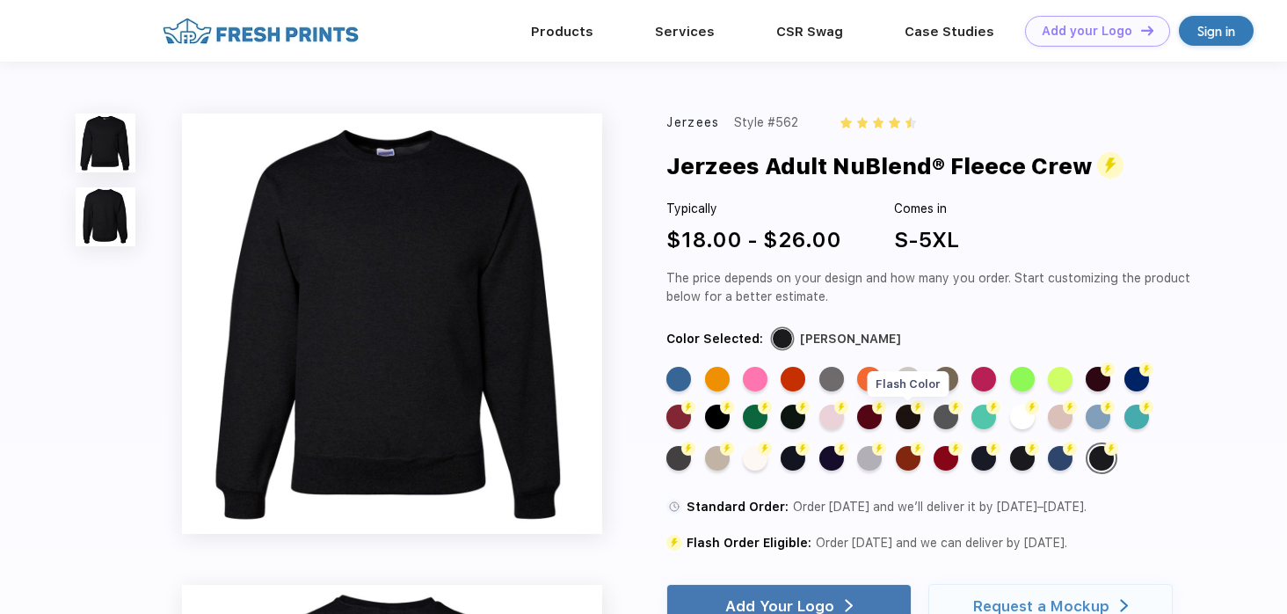
click at [900, 417] on div "Flash Color" at bounding box center [908, 416] width 25 height 25
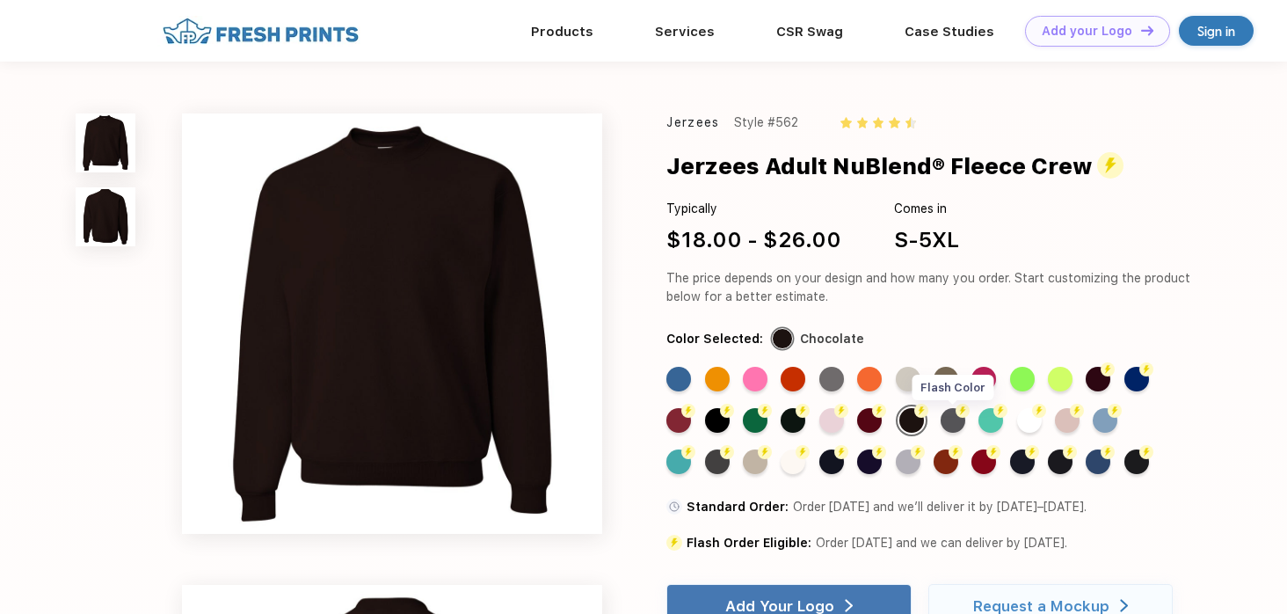
click at [960, 426] on div "Flash Color" at bounding box center [953, 420] width 25 height 25
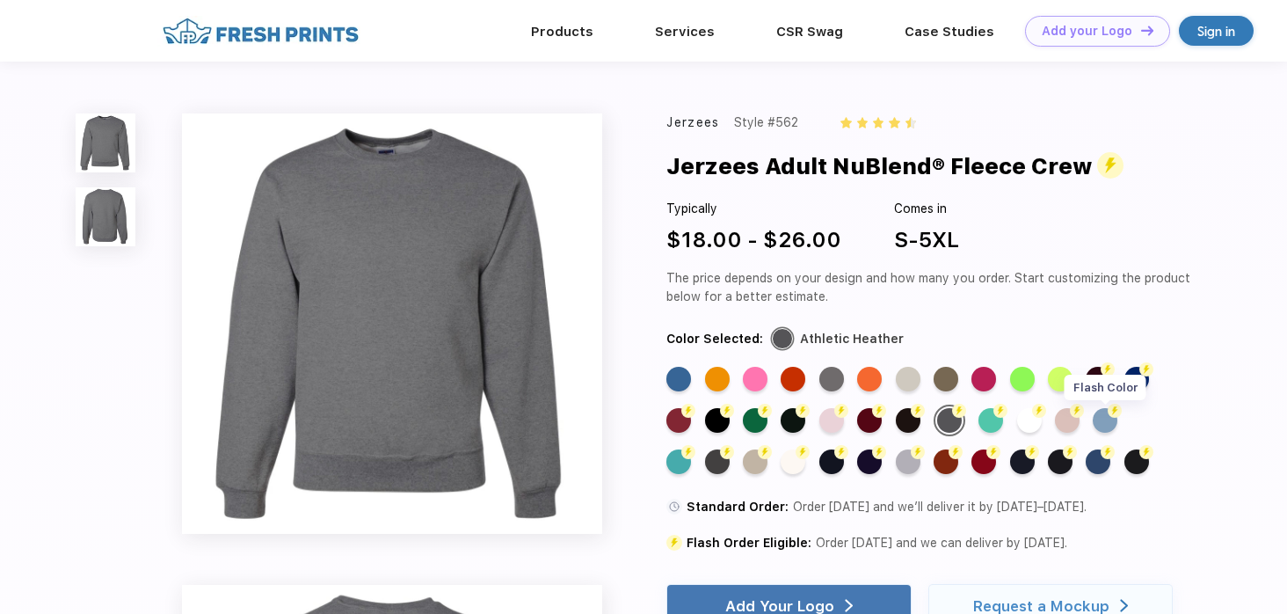
click at [1111, 419] on div "Flash Color" at bounding box center [1105, 420] width 25 height 25
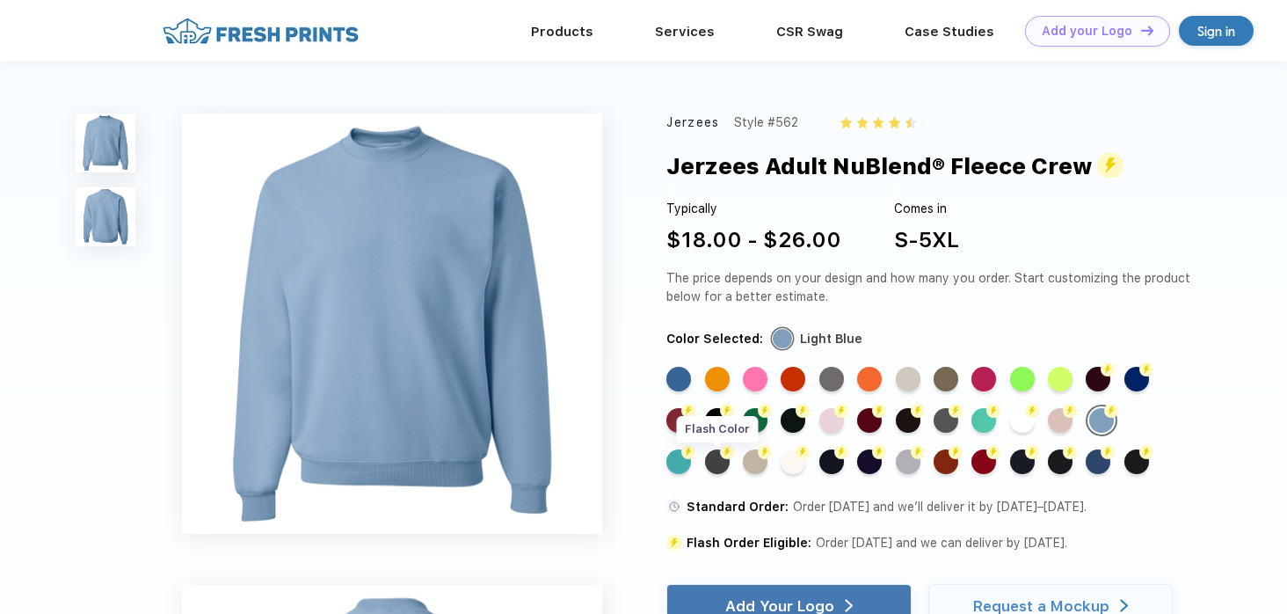
click at [718, 468] on div "Flash Color" at bounding box center [717, 461] width 25 height 25
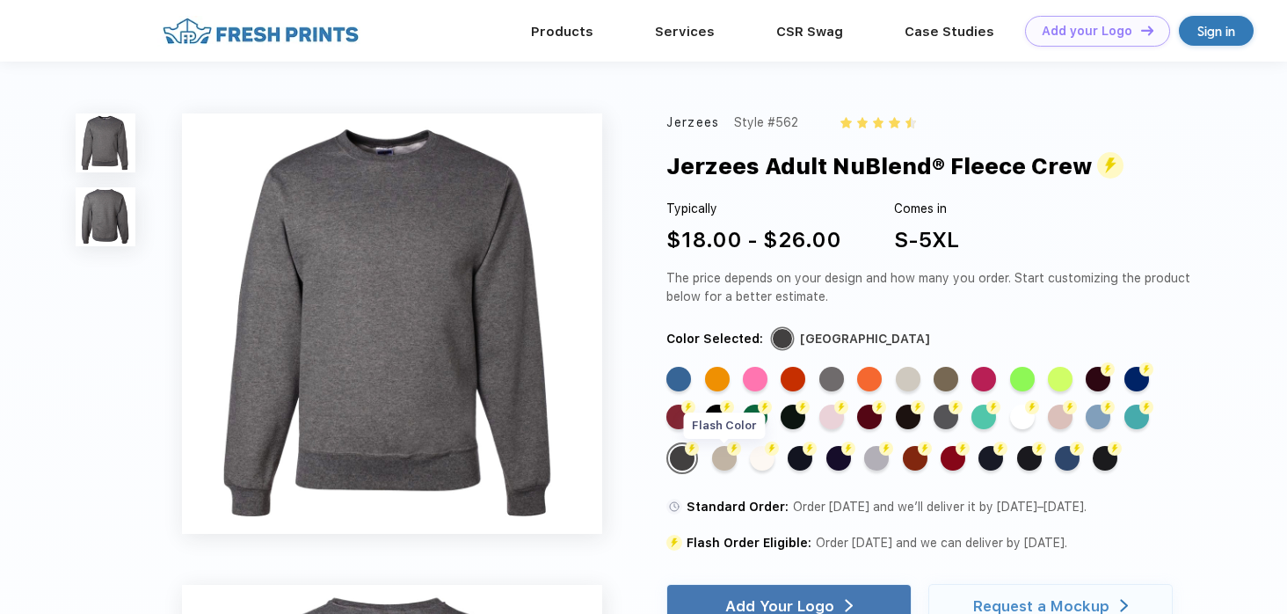
click at [718, 464] on div "Flash Color" at bounding box center [724, 458] width 25 height 25
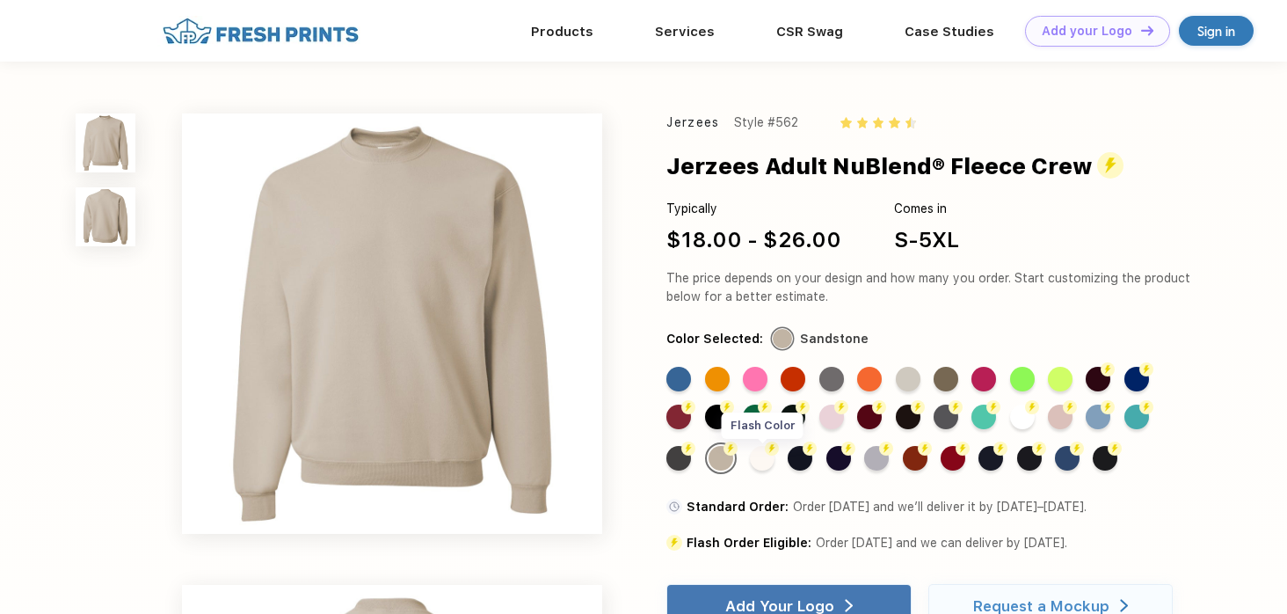
click at [755, 454] on div "Flash Color" at bounding box center [762, 458] width 25 height 25
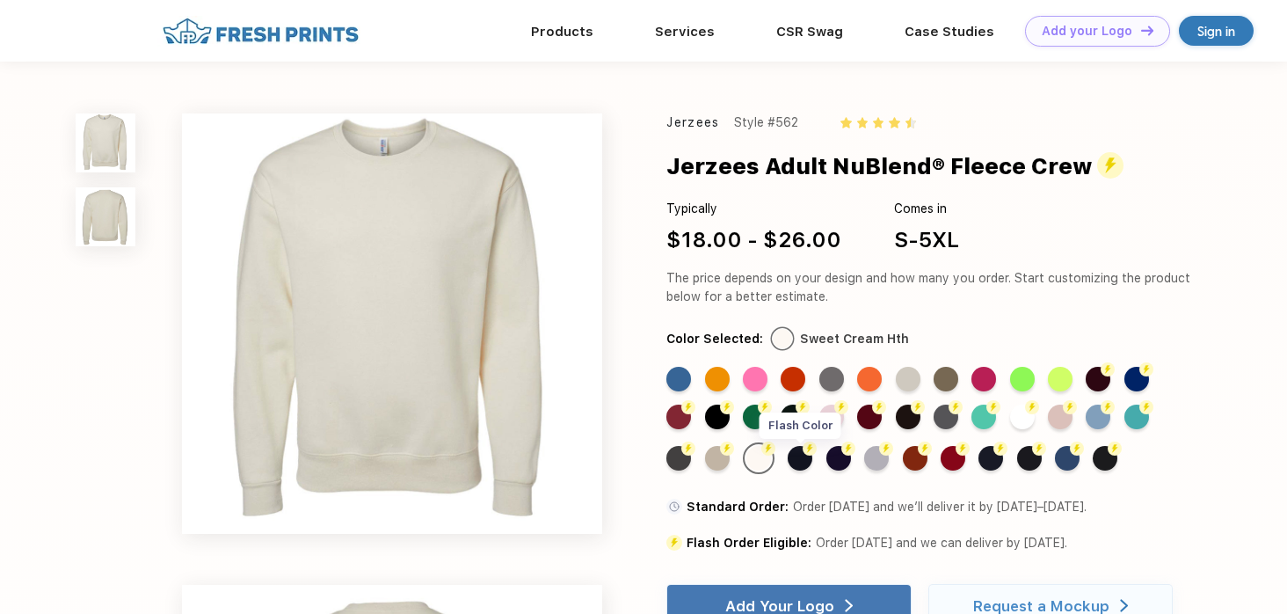
click at [794, 458] on div "Flash Color" at bounding box center [800, 458] width 25 height 25
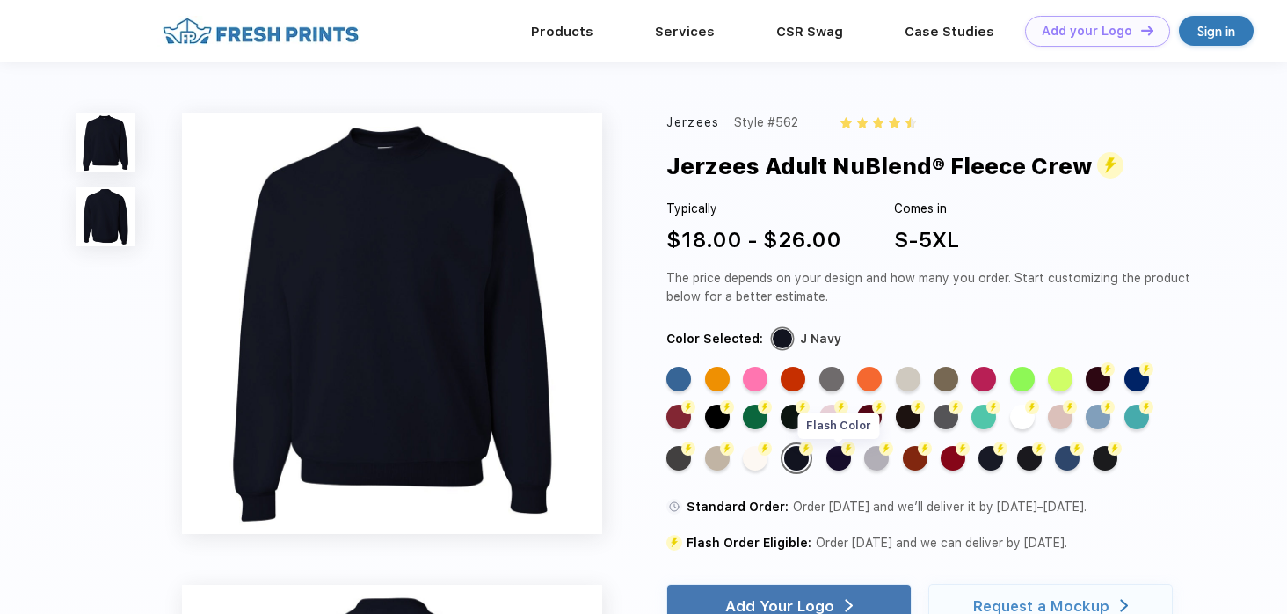
click at [835, 456] on div "Flash Color" at bounding box center [839, 458] width 25 height 25
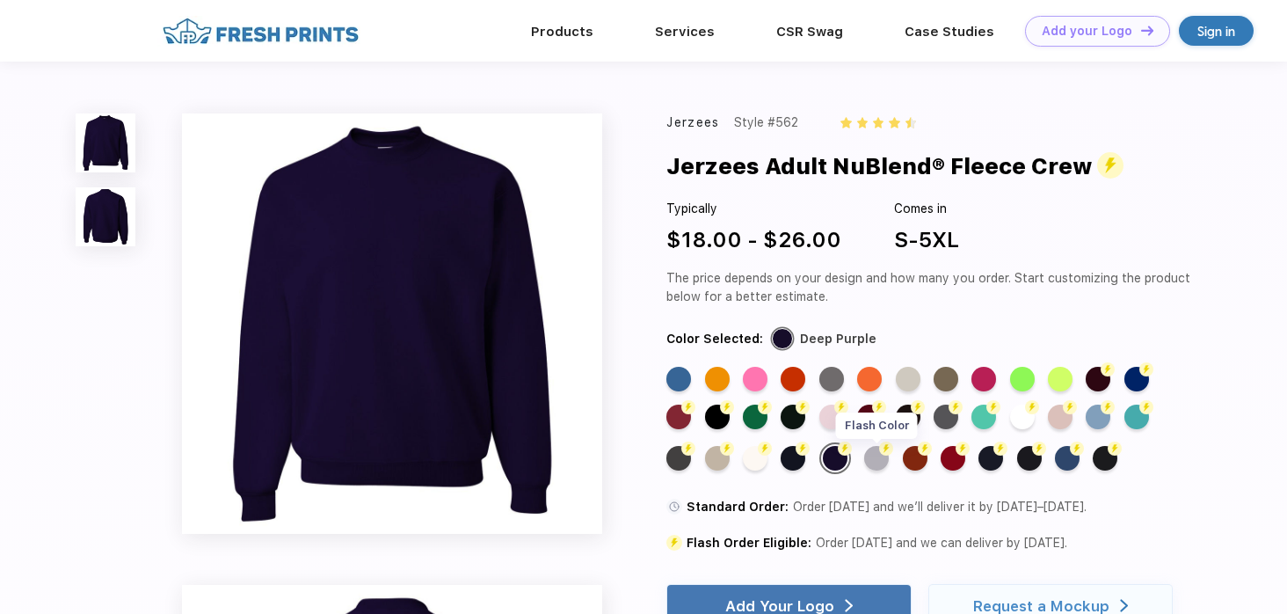
click at [876, 455] on div "Flash Color" at bounding box center [876, 458] width 25 height 25
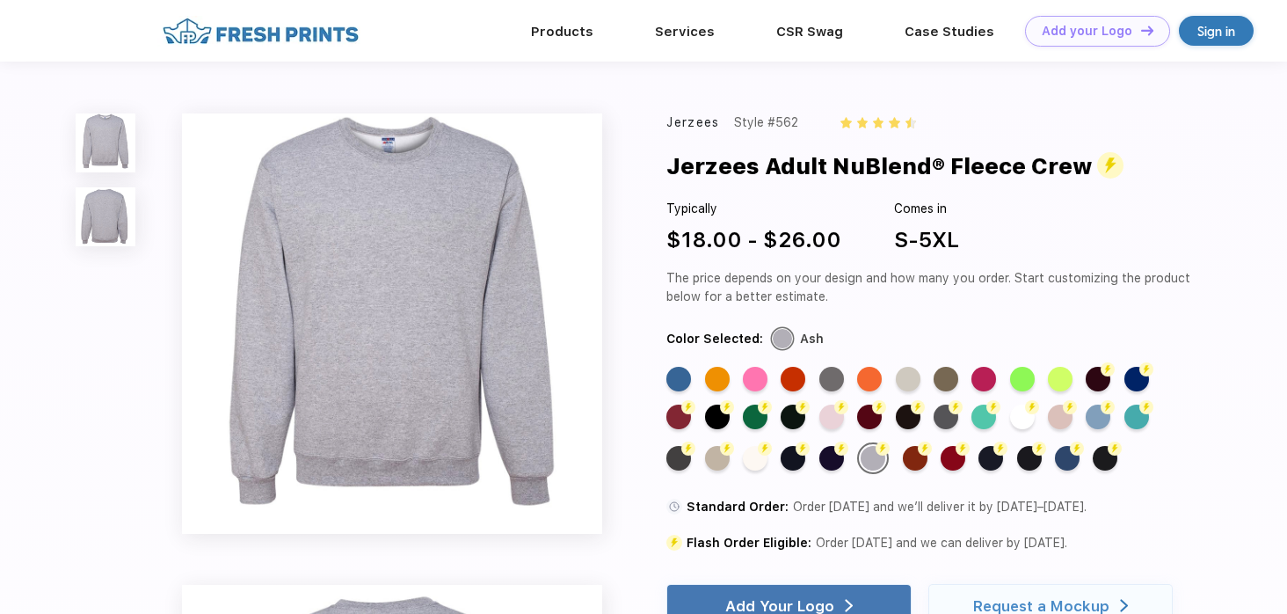
click at [903, 455] on div "Standard Color Standard Color Standard Color Standard Color Standard Color Stan…" at bounding box center [916, 427] width 499 height 121
click at [916, 455] on div "Flash Color" at bounding box center [915, 458] width 25 height 25
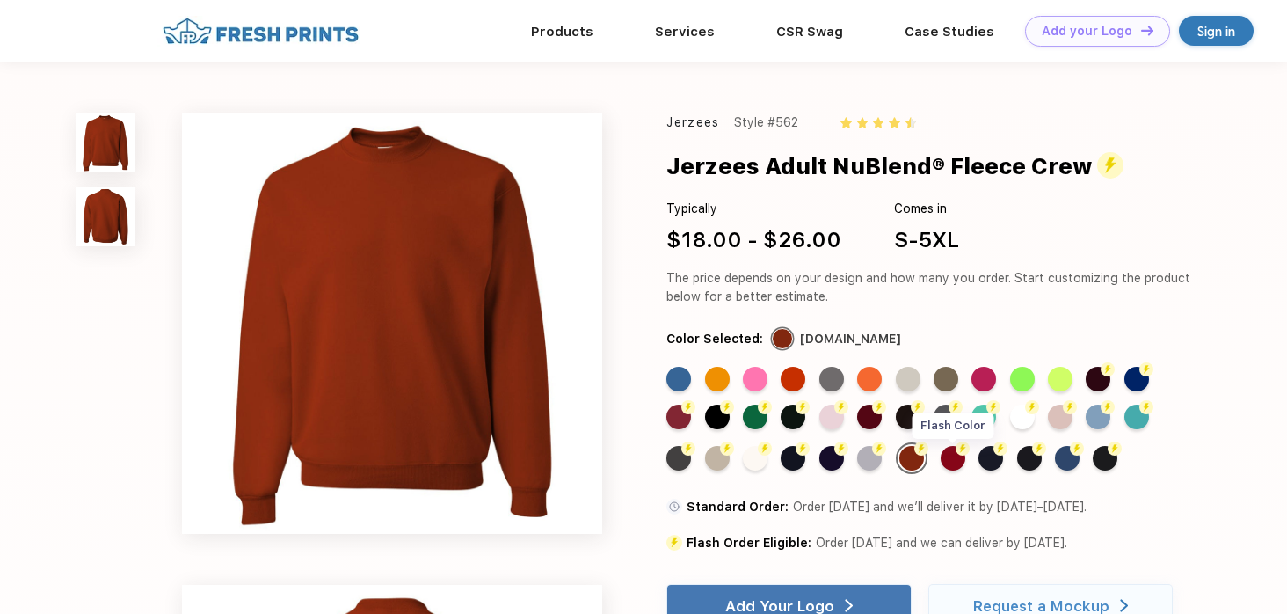
click at [960, 453] on img at bounding box center [963, 448] width 14 height 14
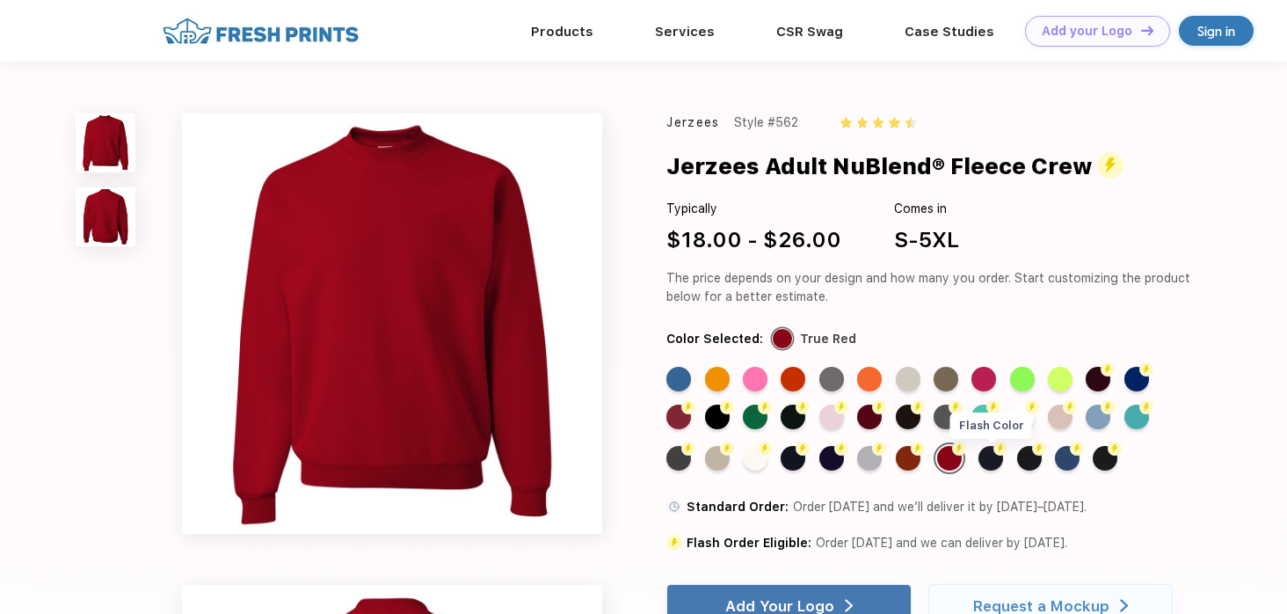
click at [1002, 454] on img at bounding box center [1001, 448] width 14 height 14
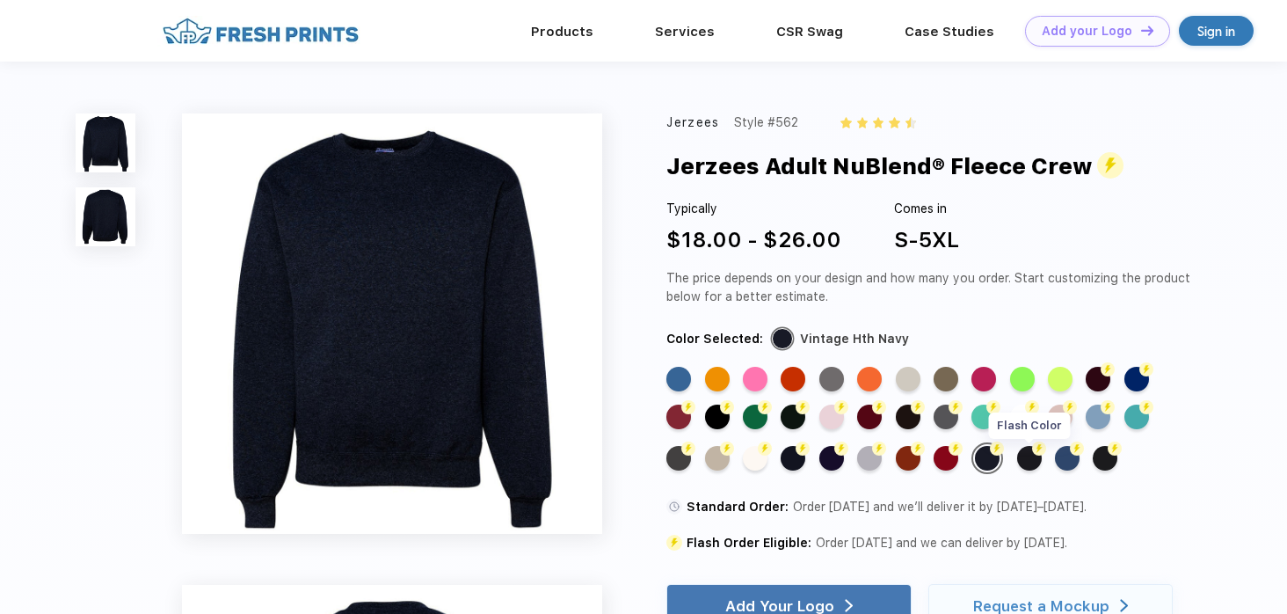
click at [1034, 454] on img at bounding box center [1039, 448] width 14 height 14
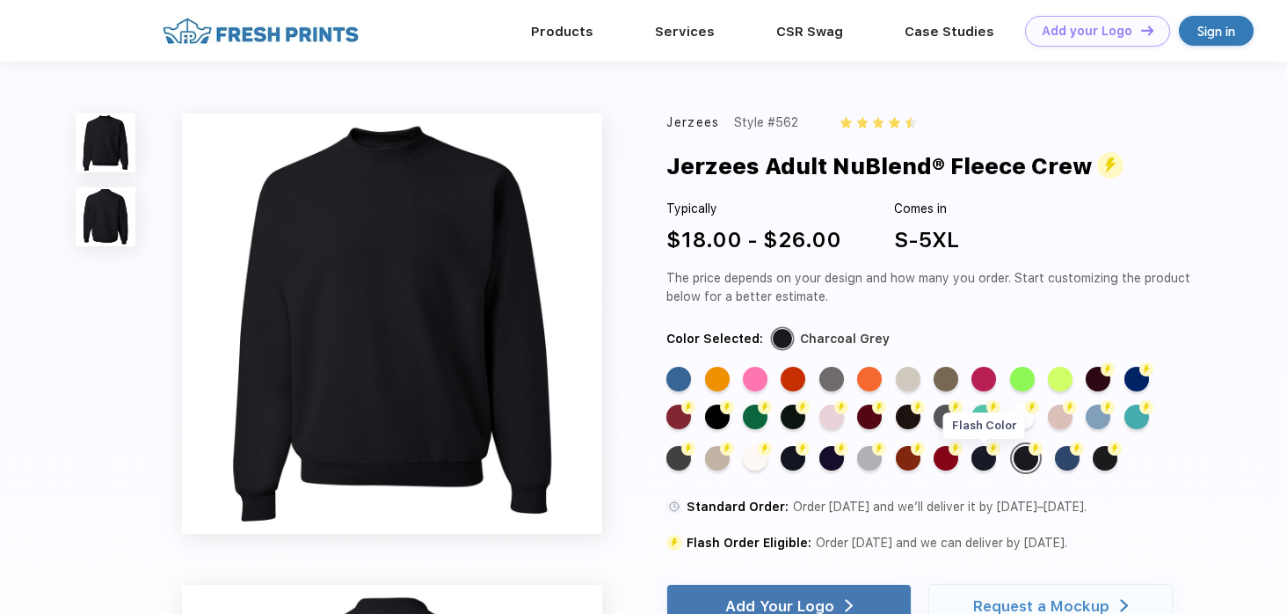
click at [988, 458] on div "Flash Color" at bounding box center [984, 458] width 25 height 25
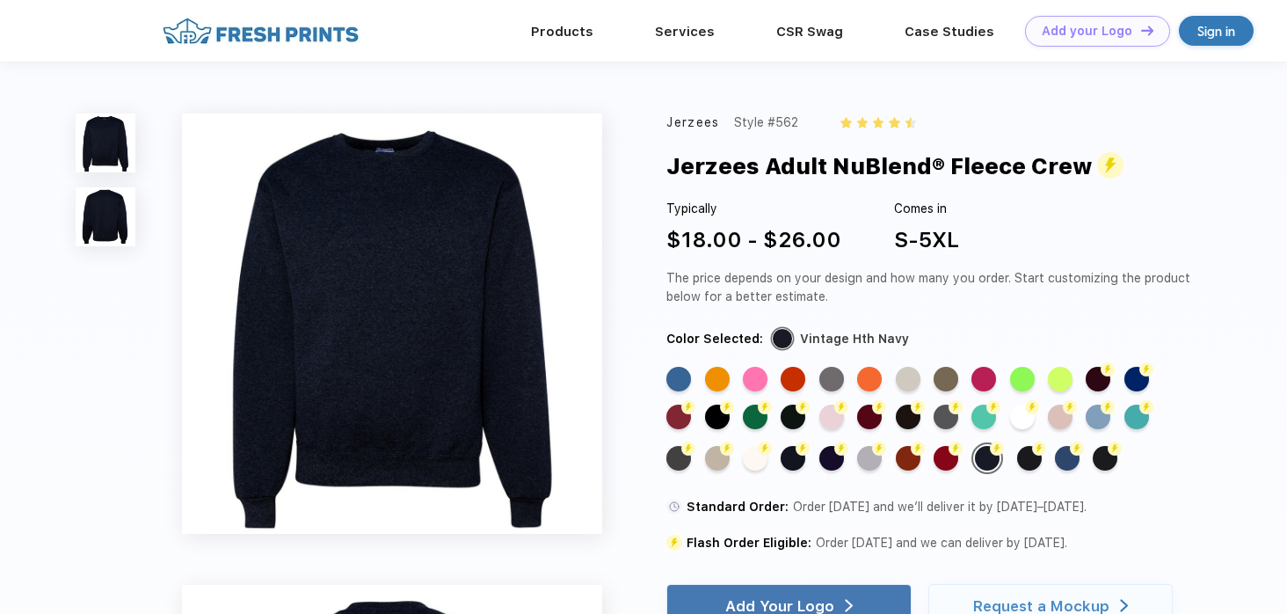
click at [351, 316] on img at bounding box center [392, 323] width 420 height 420
click at [131, 215] on img at bounding box center [105, 216] width 59 height 59
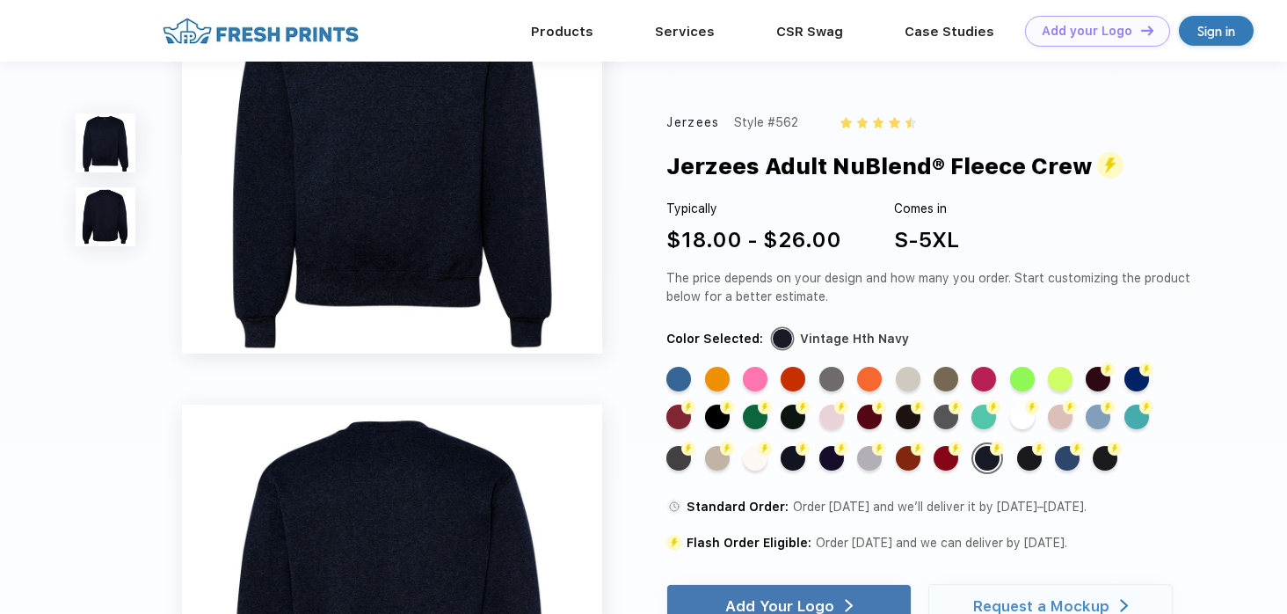
scroll to position [115, 0]
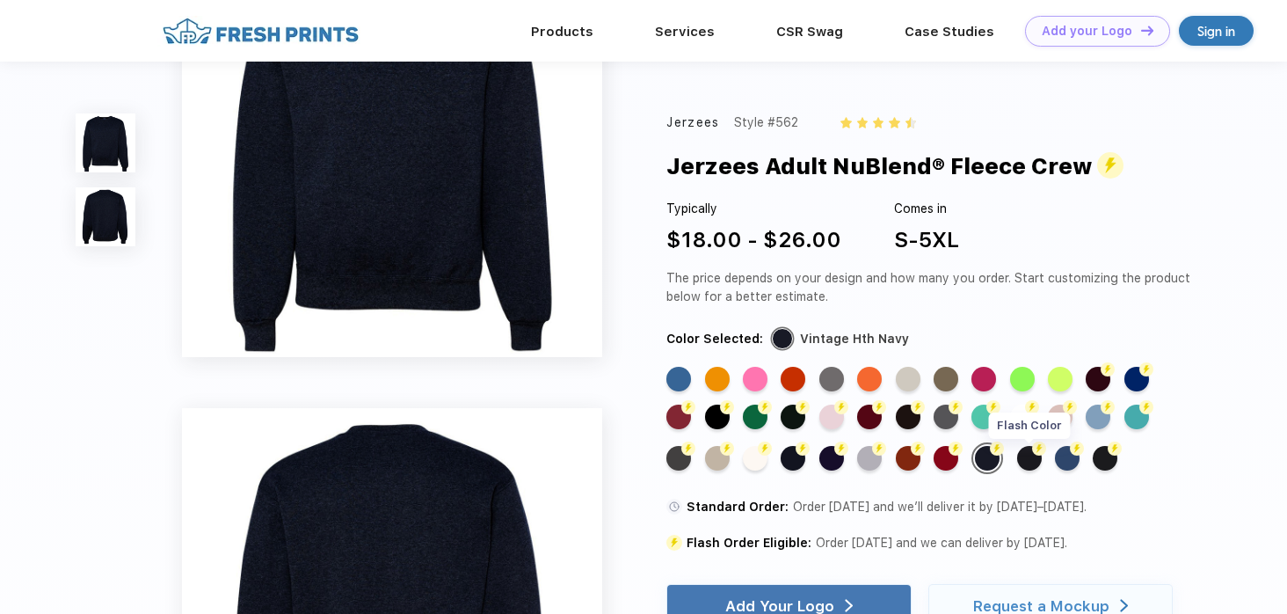
click at [1034, 458] on div "Flash Color" at bounding box center [1029, 458] width 25 height 25
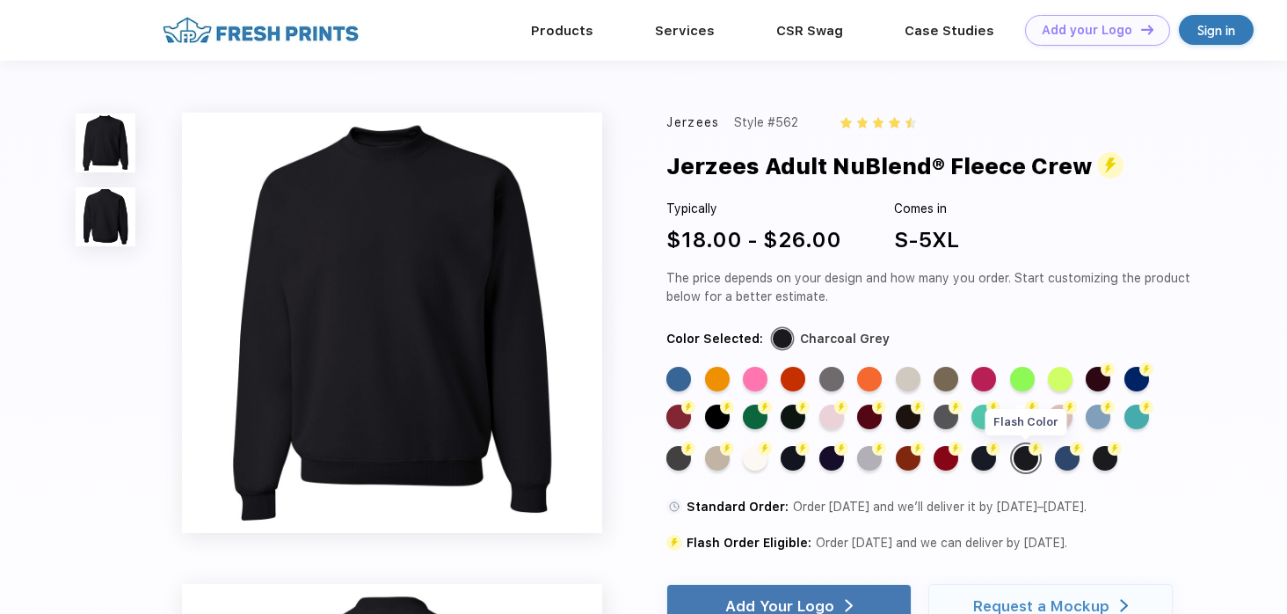
scroll to position [0, 0]
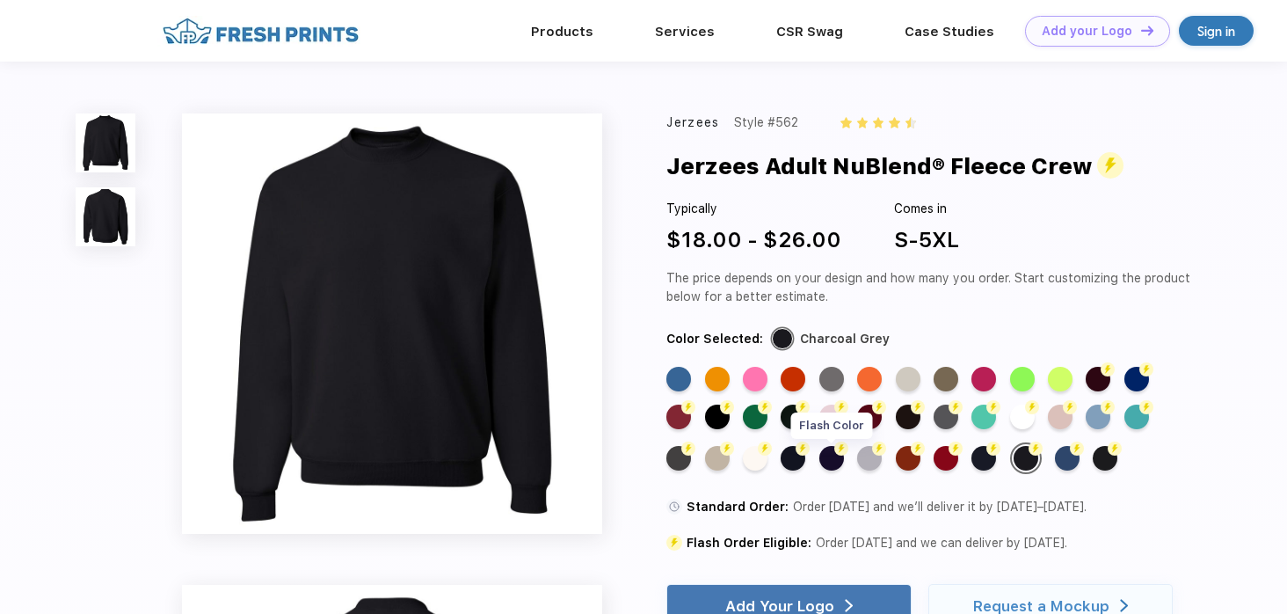
click at [834, 460] on div "Flash Color" at bounding box center [832, 458] width 25 height 25
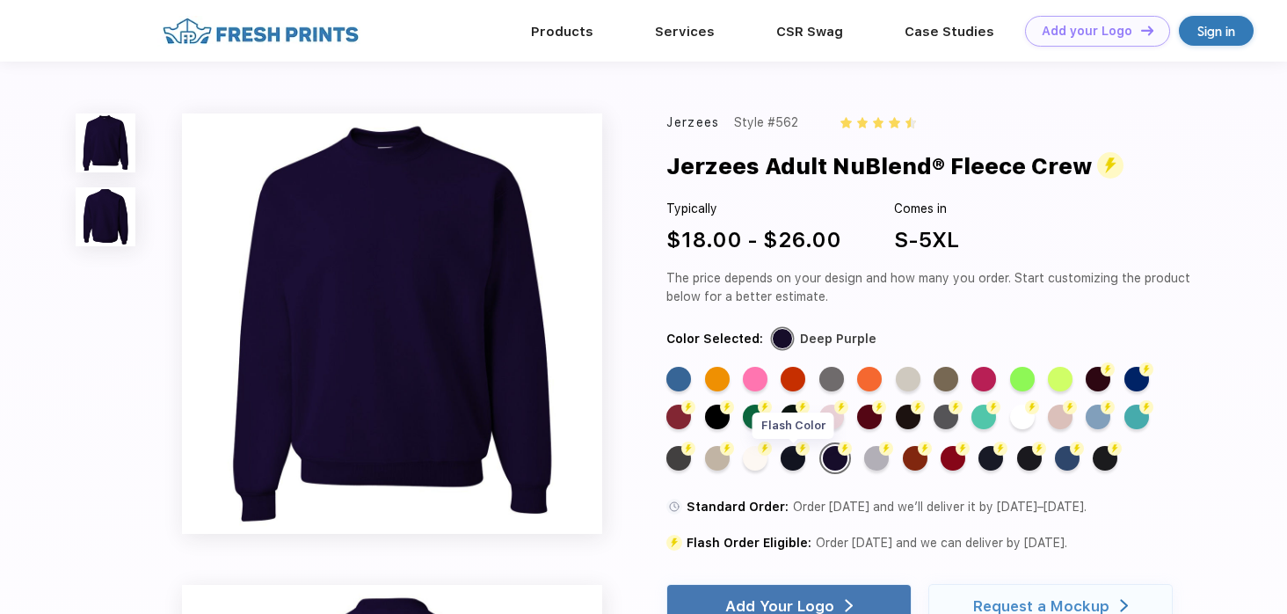
click at [793, 458] on div "Flash Color" at bounding box center [793, 458] width 25 height 25
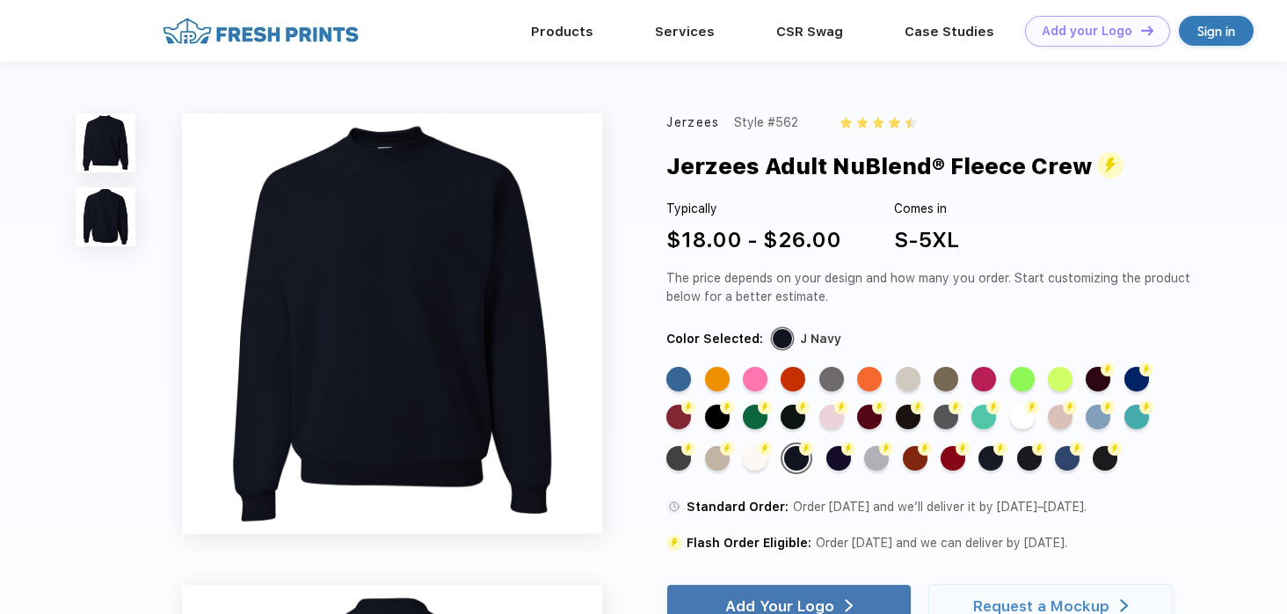
click at [119, 211] on img at bounding box center [105, 216] width 59 height 59
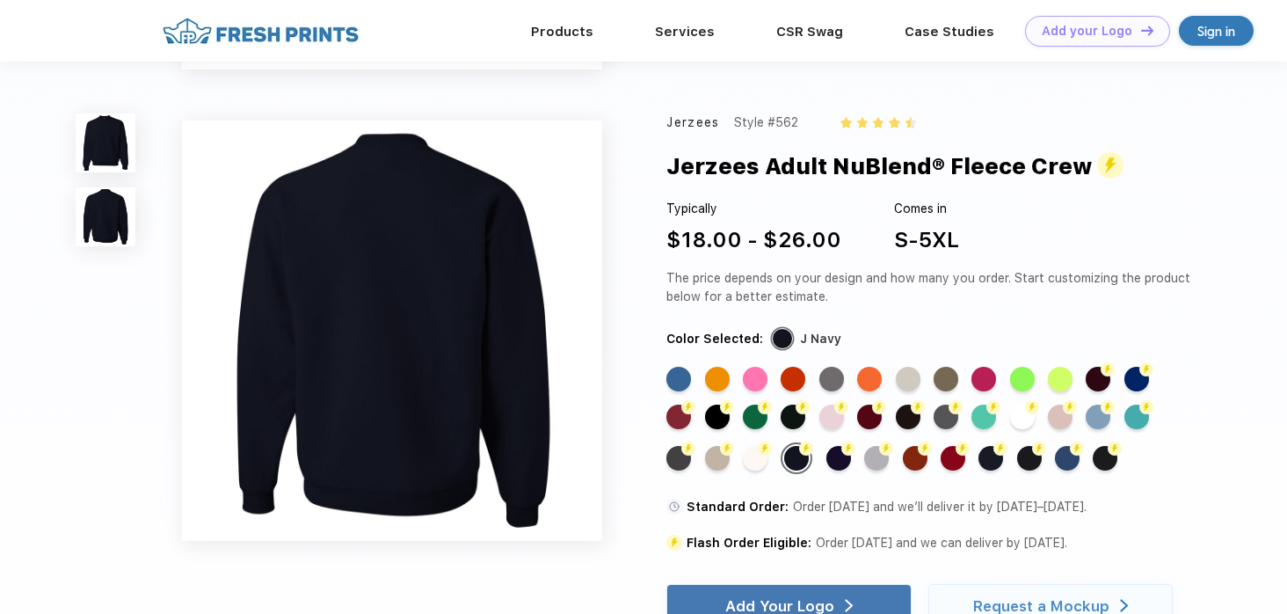
click at [106, 150] on img at bounding box center [105, 142] width 59 height 59
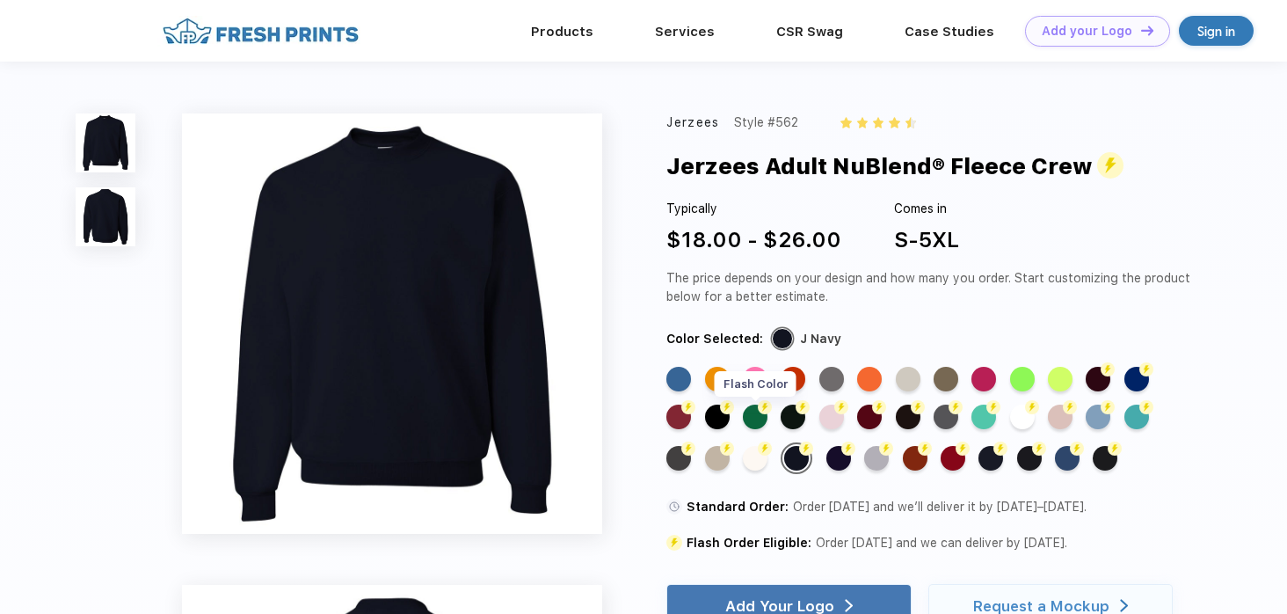
click at [748, 424] on div "Flash Color" at bounding box center [755, 416] width 25 height 25
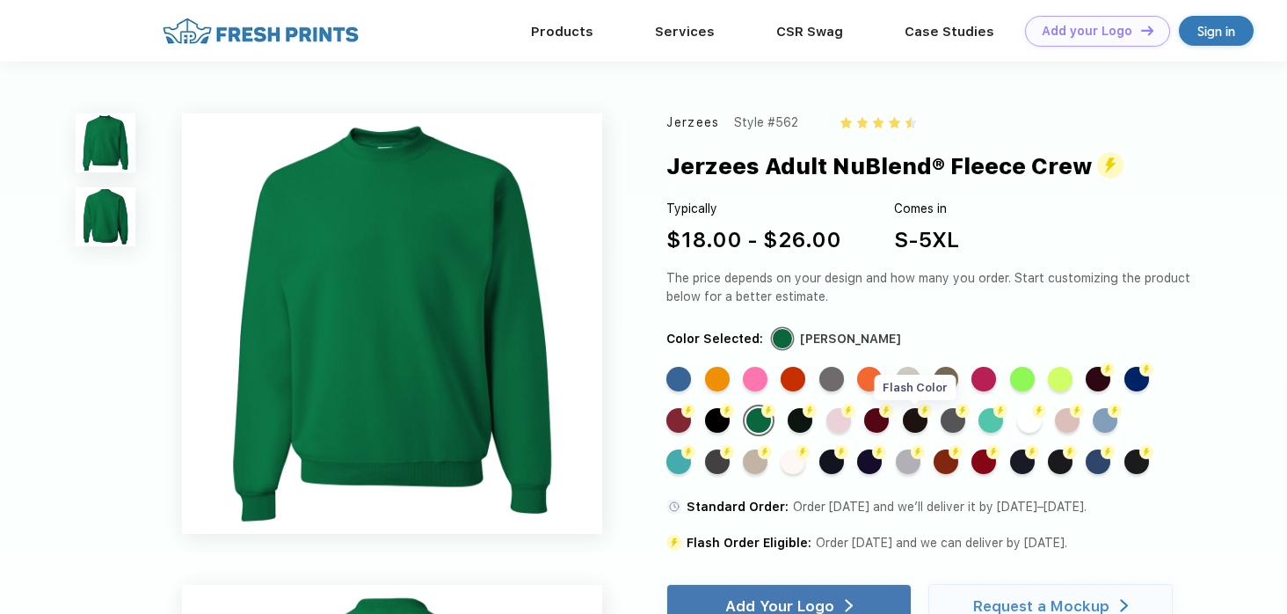
click at [911, 419] on div "Flash Color" at bounding box center [915, 420] width 25 height 25
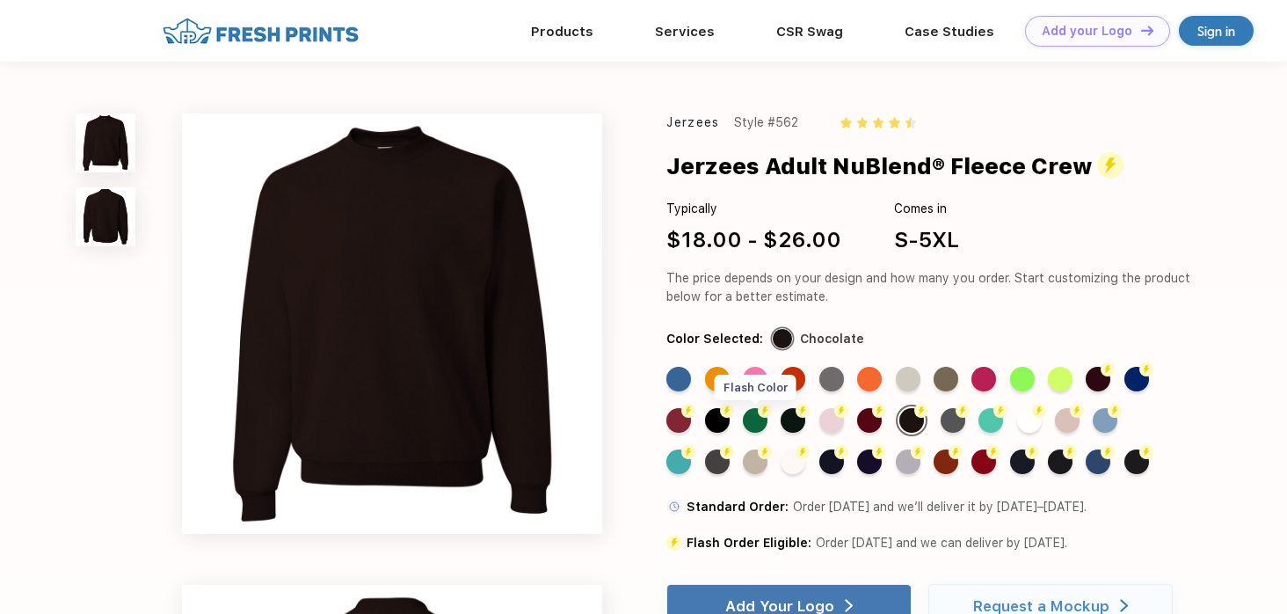
click at [750, 429] on div "Flash Color" at bounding box center [755, 420] width 25 height 25
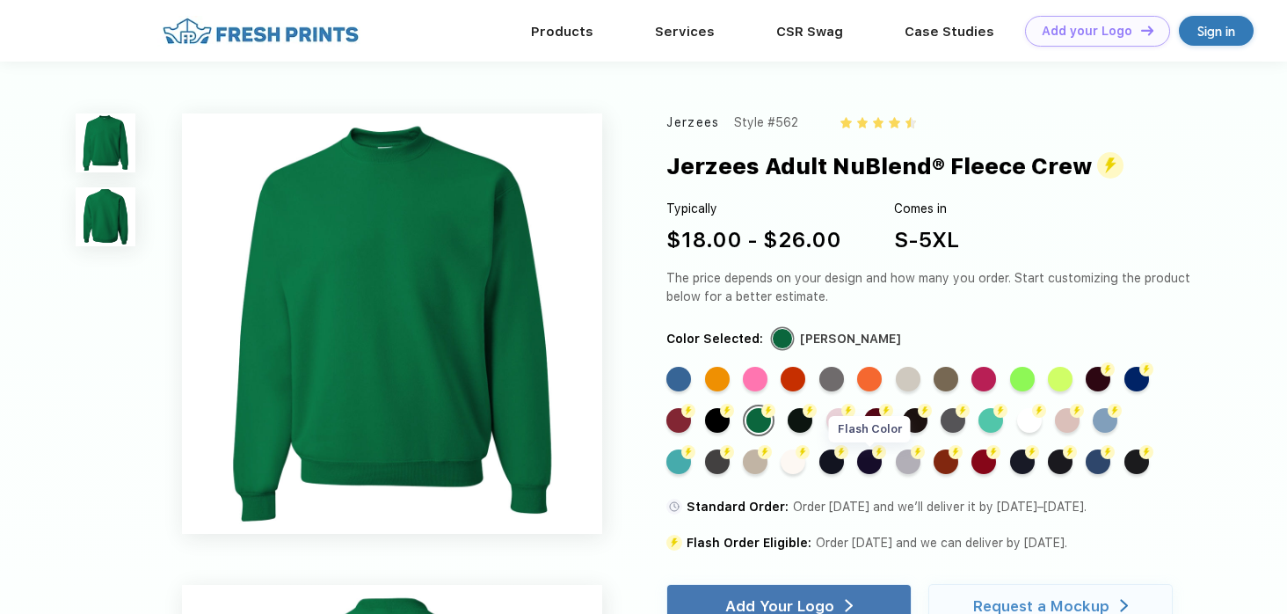
click at [877, 468] on div "Flash Color" at bounding box center [869, 461] width 25 height 25
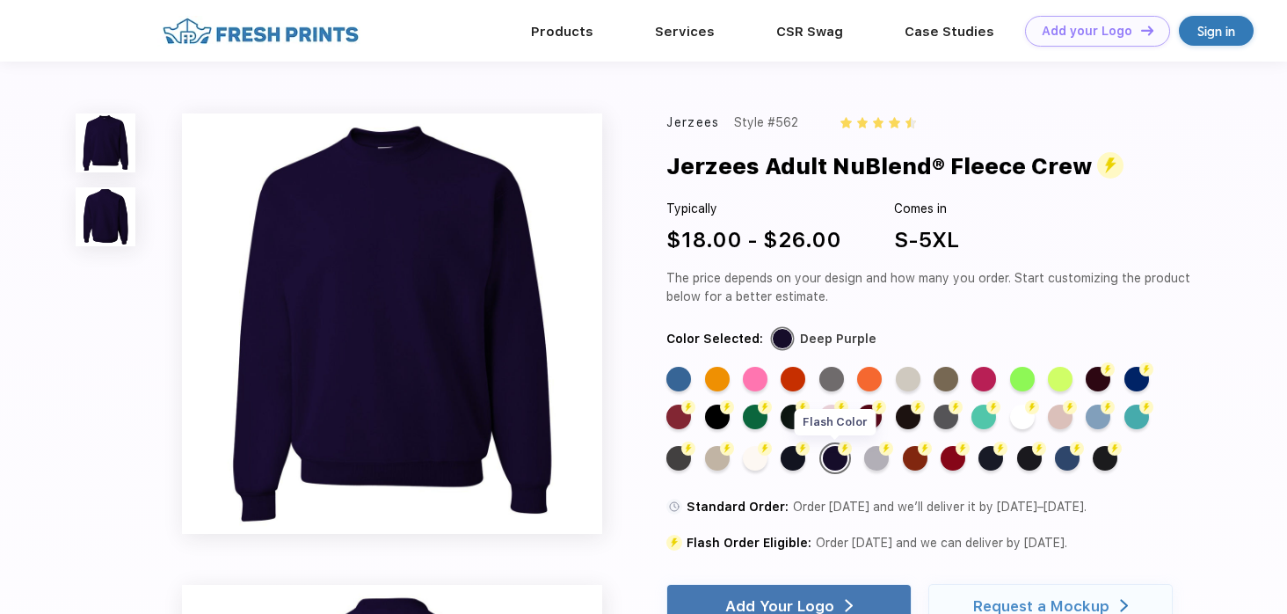
click at [826, 460] on div "Flash Color" at bounding box center [835, 458] width 25 height 25
click at [805, 460] on div "Flash Color" at bounding box center [793, 458] width 25 height 25
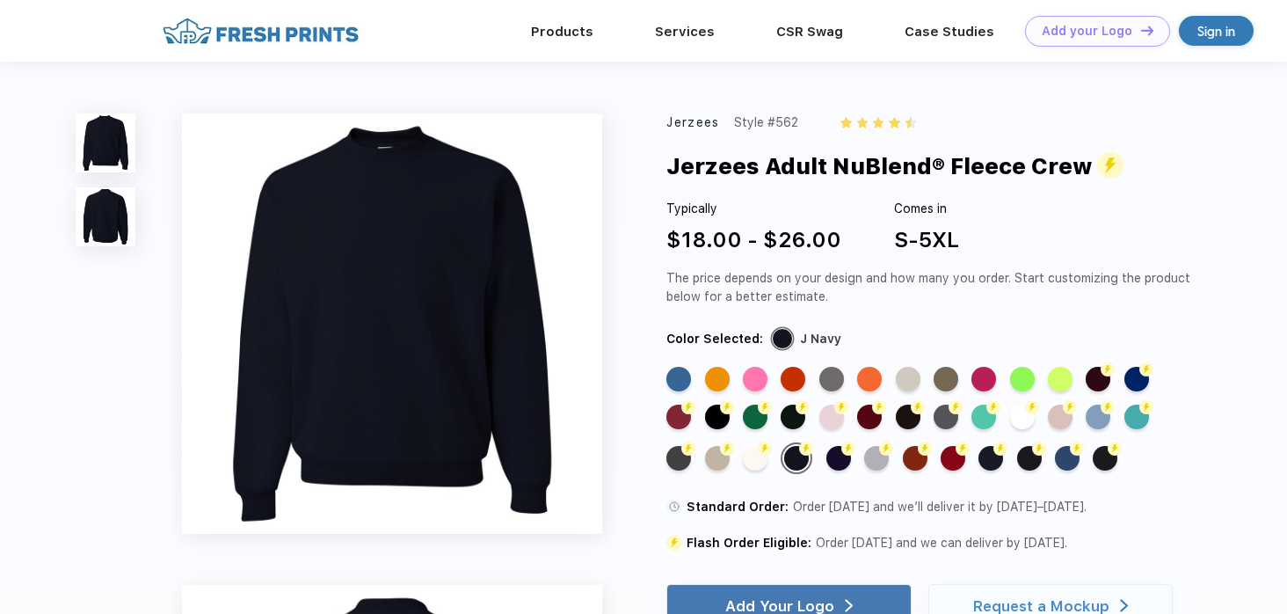
drag, startPoint x: 664, startPoint y: 243, endPoint x: 839, endPoint y: 239, distance: 175.0
click at [839, 239] on div "Typically $18.00 - $26.00 Comes in S-5XL" at bounding box center [931, 228] width 528 height 56
drag, startPoint x: 758, startPoint y: 228, endPoint x: 855, endPoint y: 232, distance: 96.8
click at [855, 232] on div "Typically $18.00 - $26.00 Comes in S-5XL" at bounding box center [931, 228] width 528 height 56
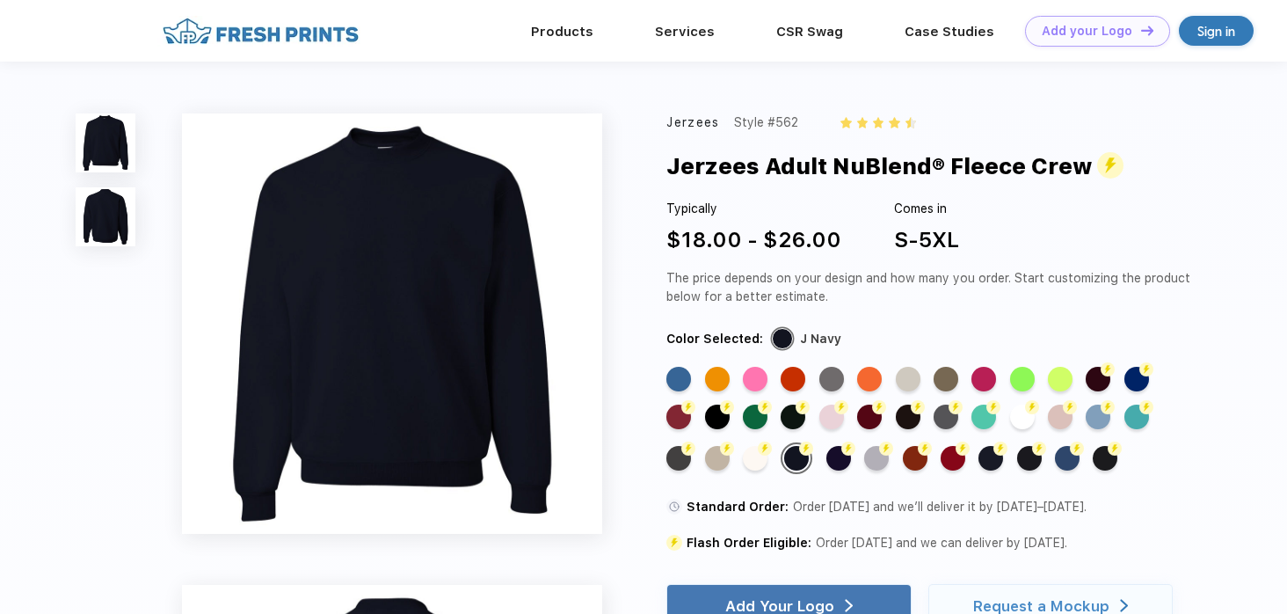
click at [855, 232] on div "Typically $18.00 - $26.00 Comes in S-5XL" at bounding box center [931, 228] width 528 height 56
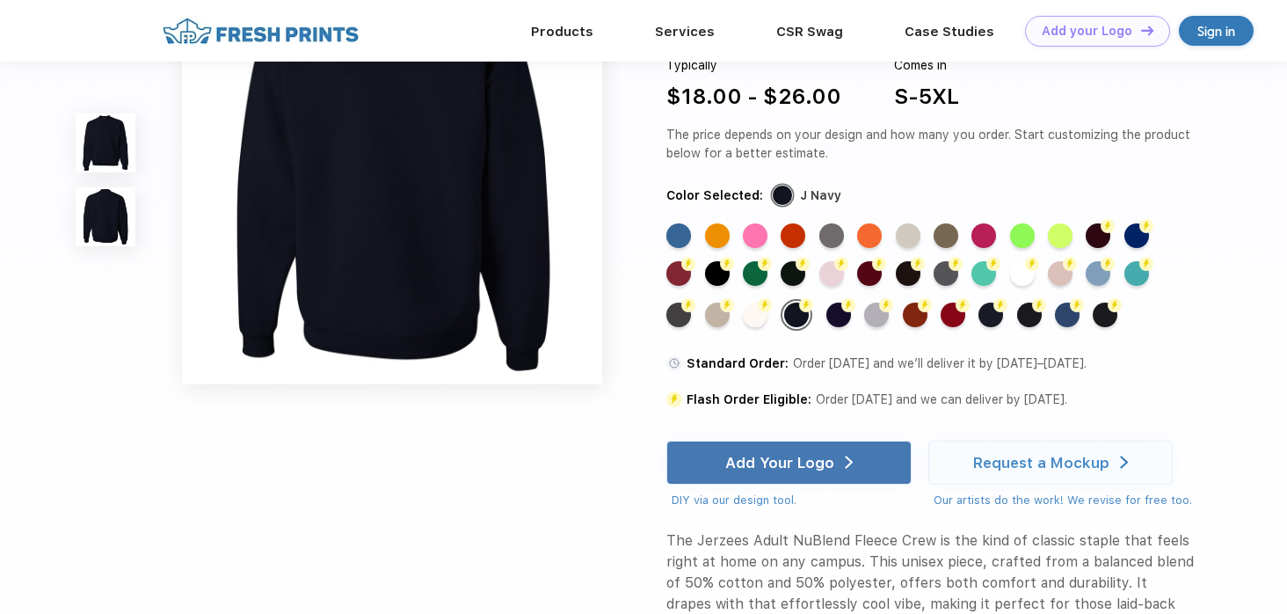
scroll to position [551, 0]
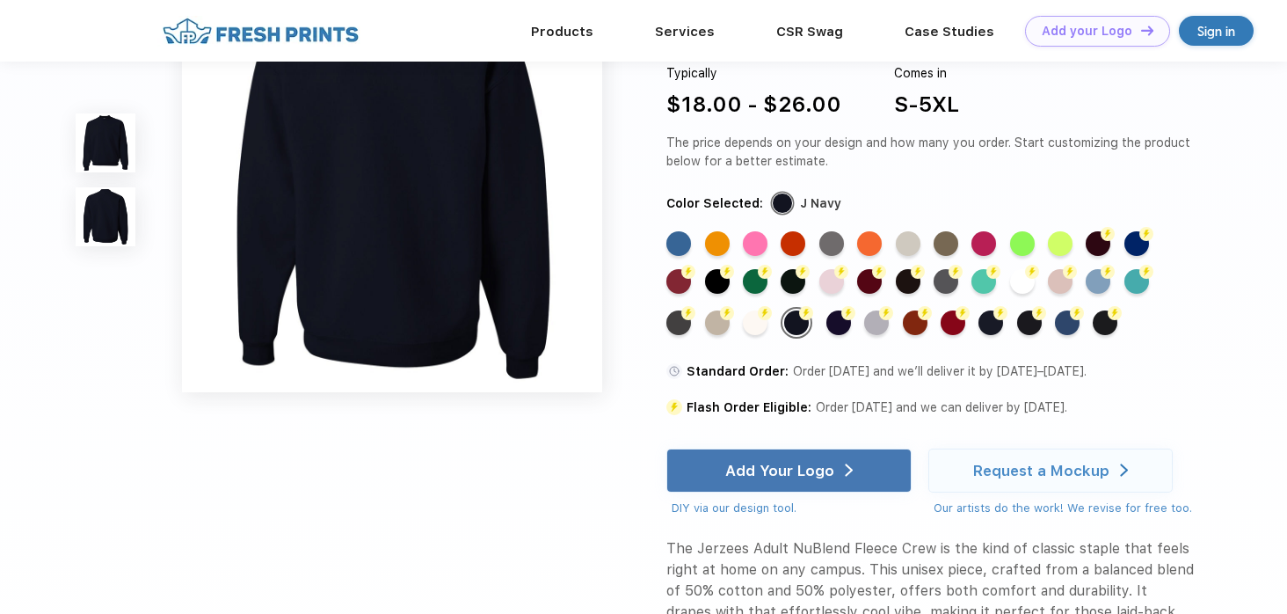
drag, startPoint x: 873, startPoint y: 97, endPoint x: 997, endPoint y: 98, distance: 124.0
click at [997, 98] on div "Typically $18.00 - $26.00 Comes in S-5XL" at bounding box center [931, 92] width 528 height 56
drag, startPoint x: 640, startPoint y: 100, endPoint x: 811, endPoint y: 100, distance: 170.6
click at [827, 100] on div "Jerzees Style #562 Jerzees Adult NuBlend® Fleece Crew Typically $18.00 - $26.00…" at bounding box center [643, 110] width 1287 height 1322
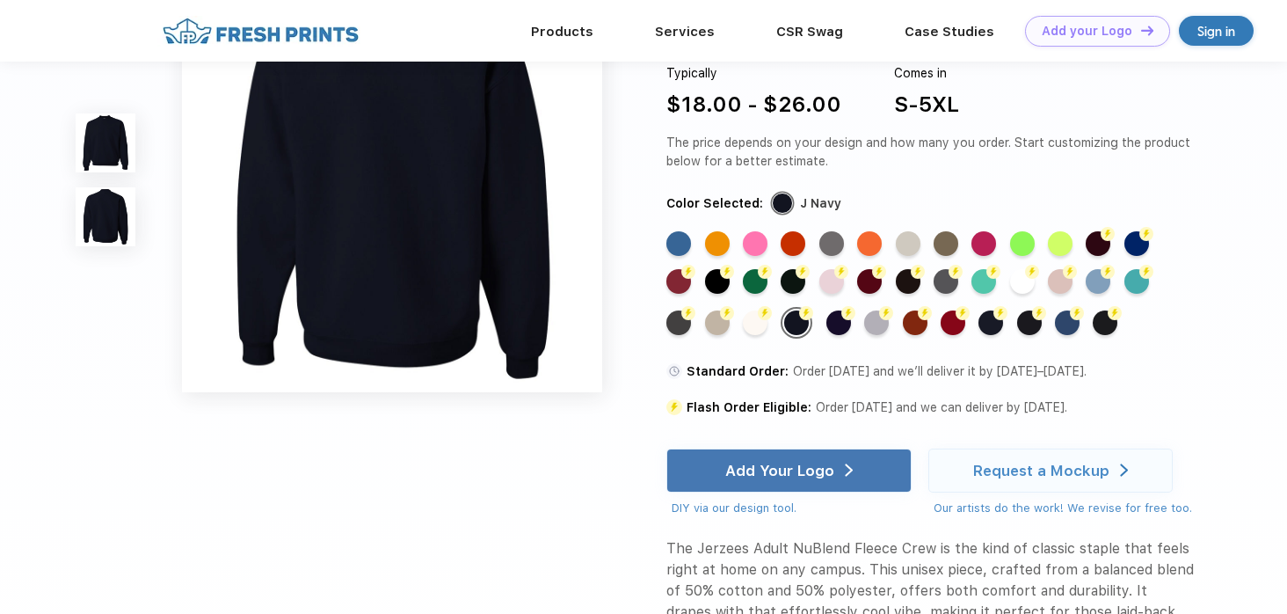
click at [811, 100] on div "$18.00 - $26.00" at bounding box center [754, 105] width 175 height 32
click at [740, 91] on div "$18.00 - $26.00" at bounding box center [754, 105] width 175 height 32
click at [715, 99] on div "$18.00 - $26.00" at bounding box center [754, 105] width 175 height 32
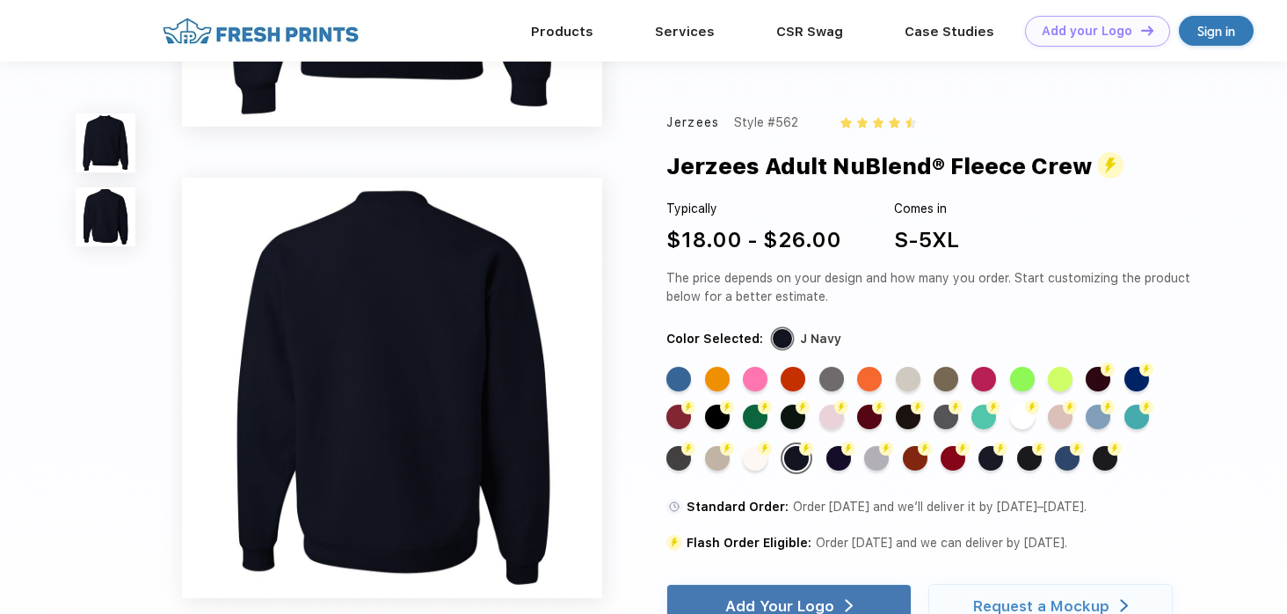
scroll to position [0, 0]
